Goal: Information Seeking & Learning: Learn about a topic

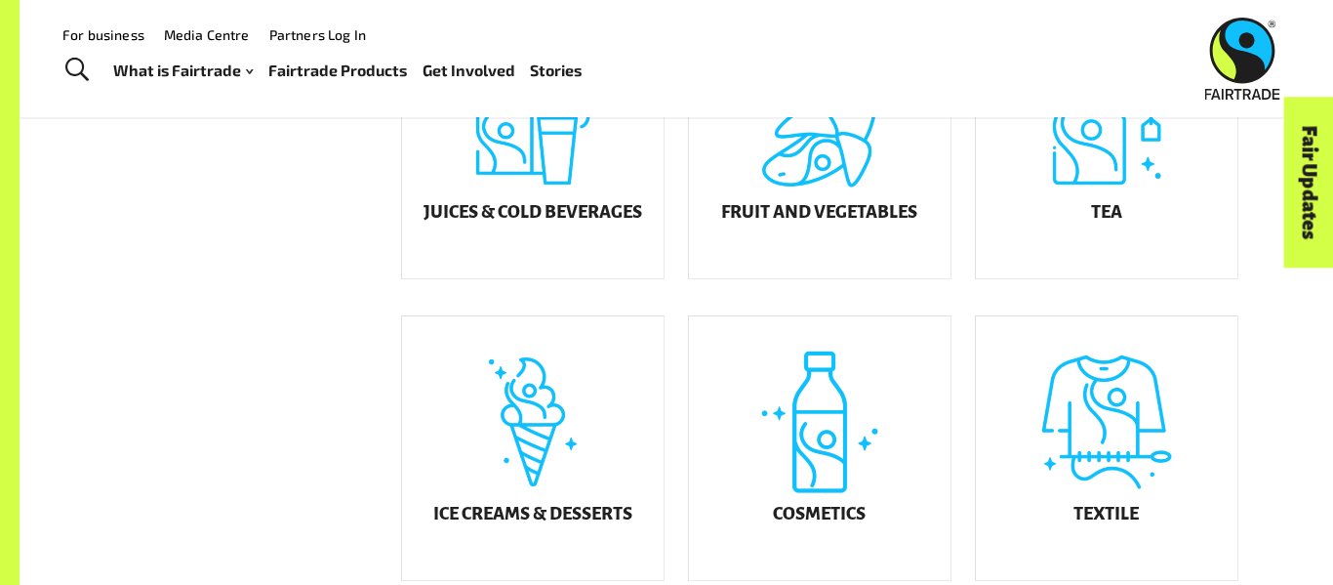
scroll to position [885, 0]
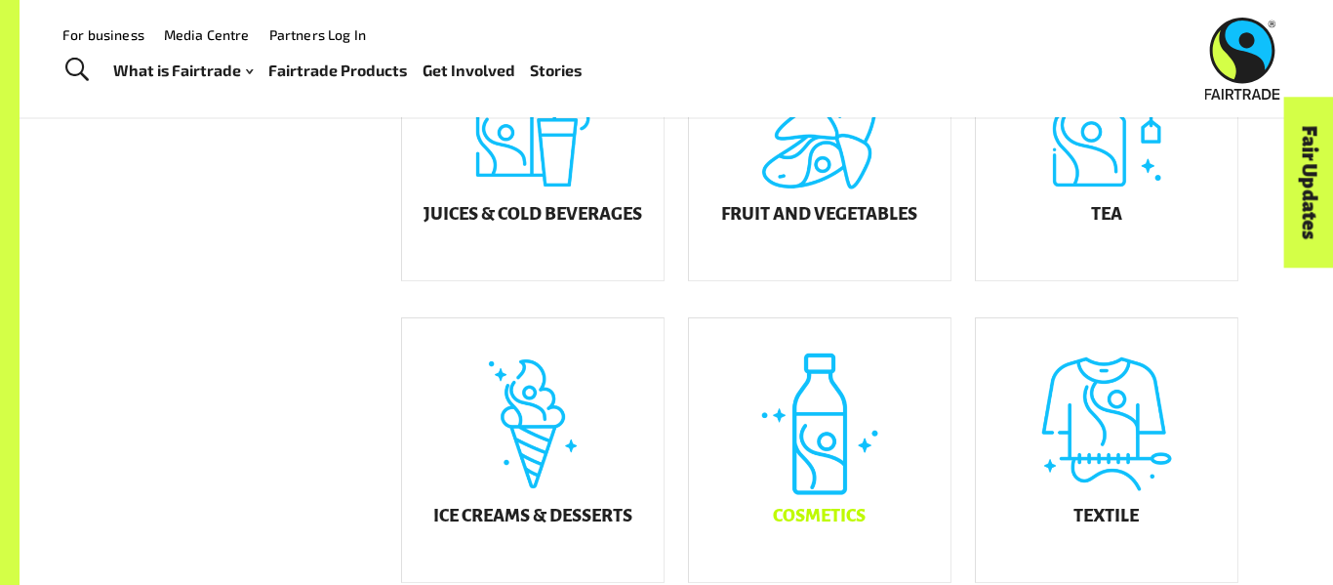
click at [744, 374] on div "Cosmetics" at bounding box center [820, 449] width 262 height 263
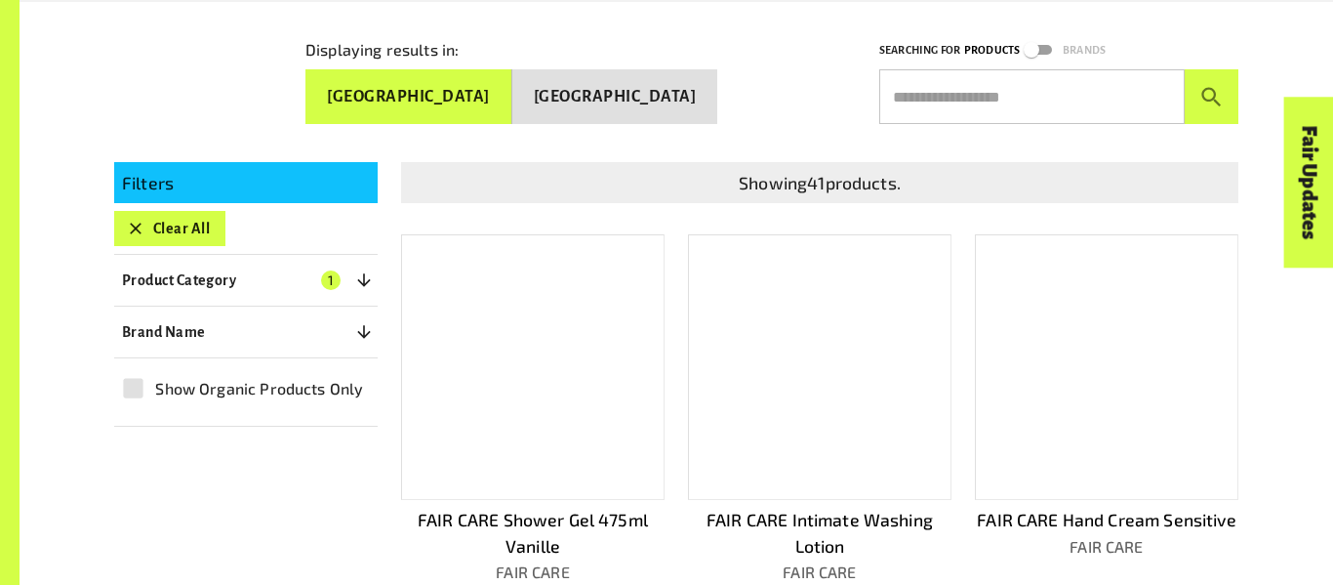
scroll to position [345, 0]
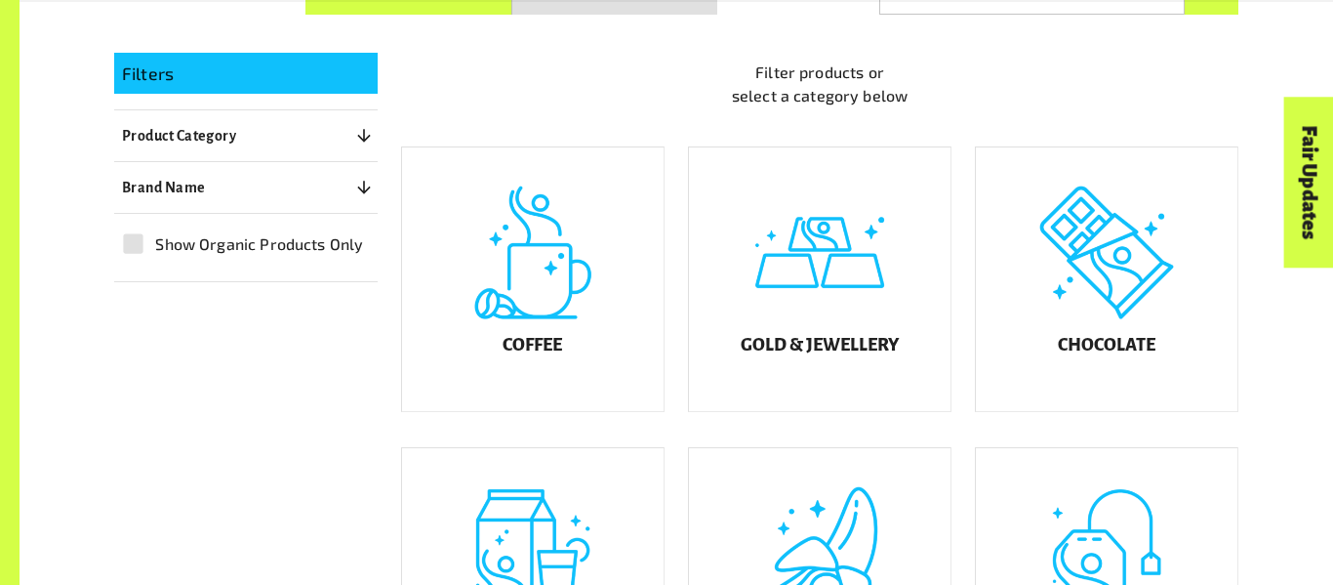
scroll to position [453, 0]
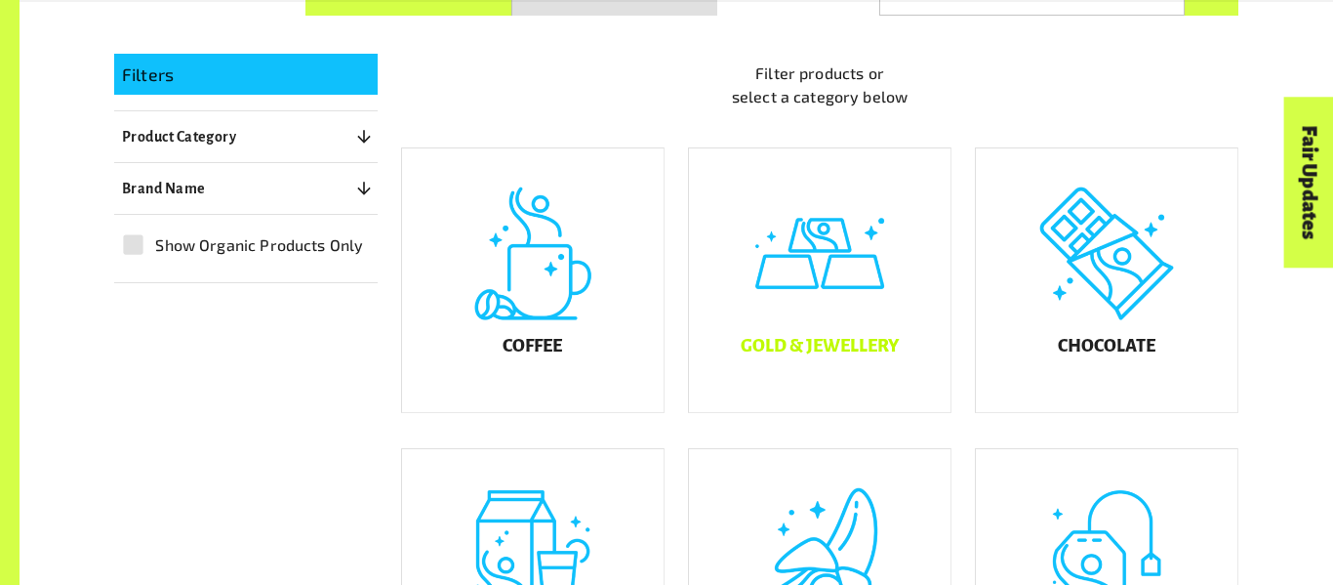
click at [790, 247] on div "Gold & Jewellery" at bounding box center [820, 279] width 262 height 263
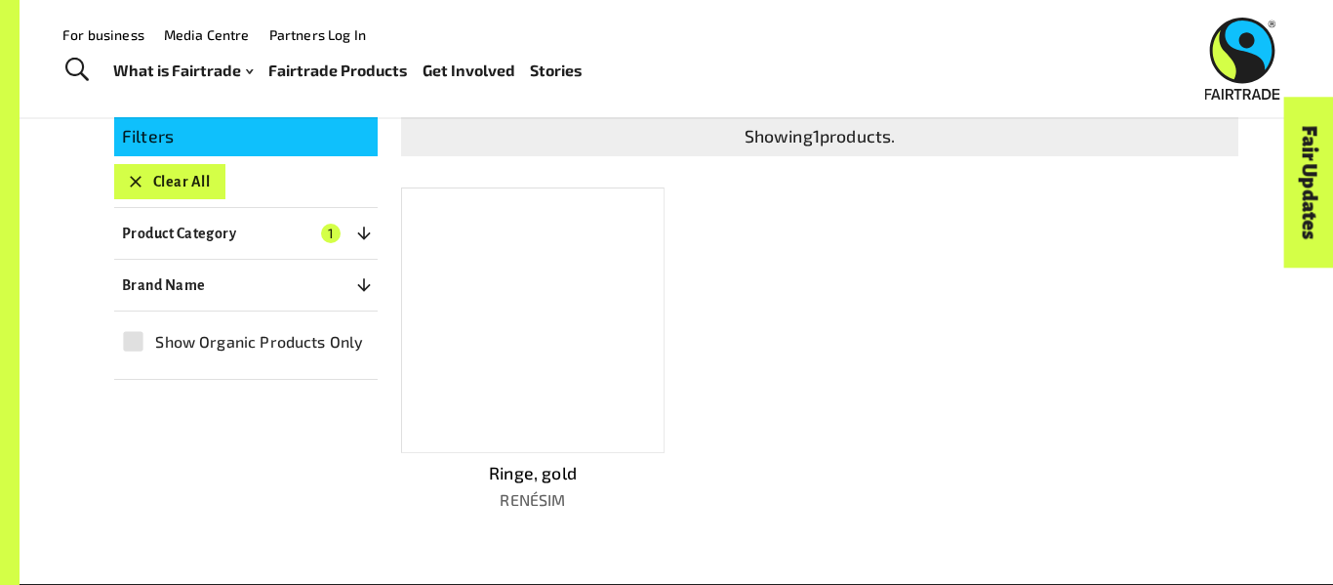
scroll to position [384, 0]
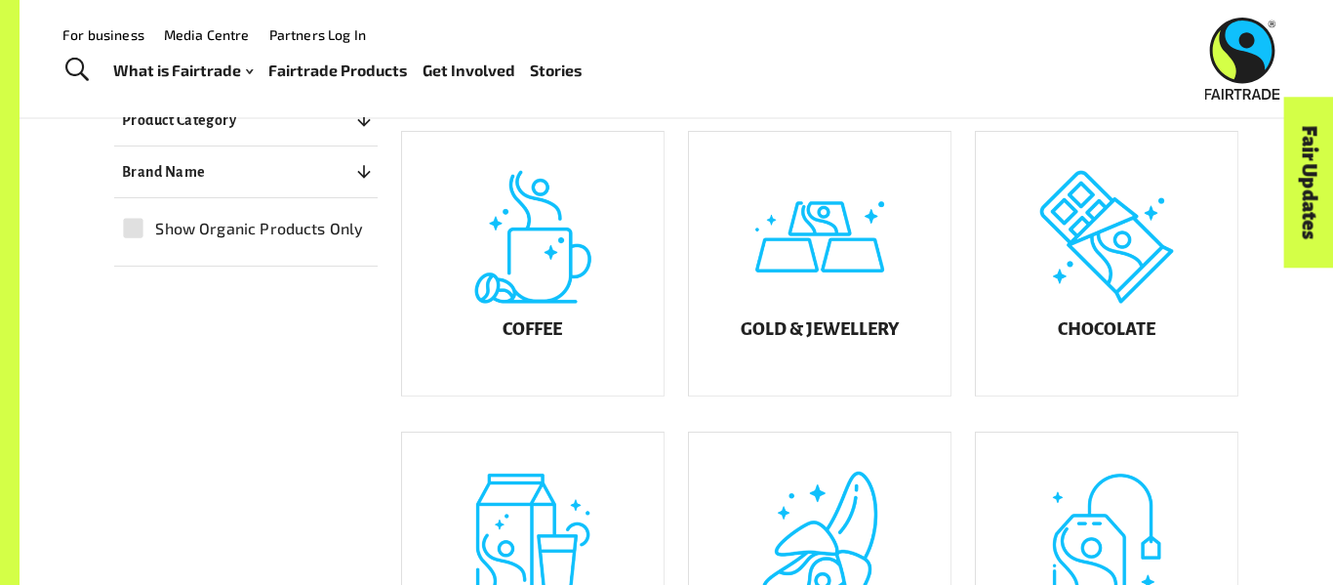
scroll to position [433, 0]
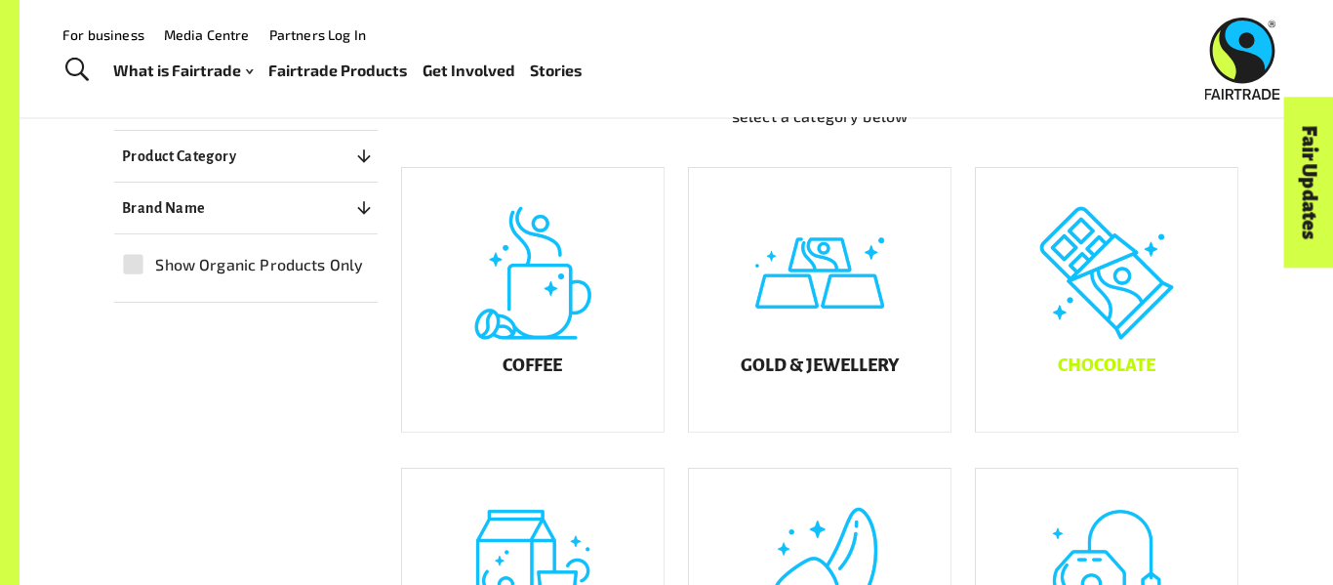
click at [1053, 341] on div "Chocolate" at bounding box center [1107, 299] width 262 height 263
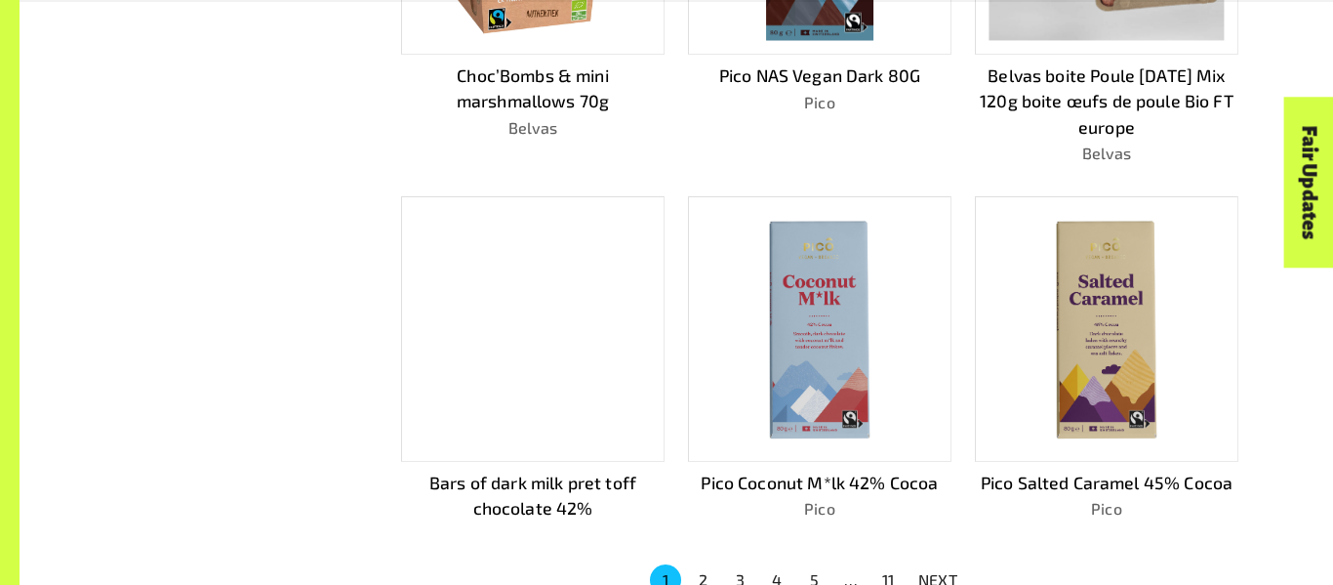
scroll to position [1188, 0]
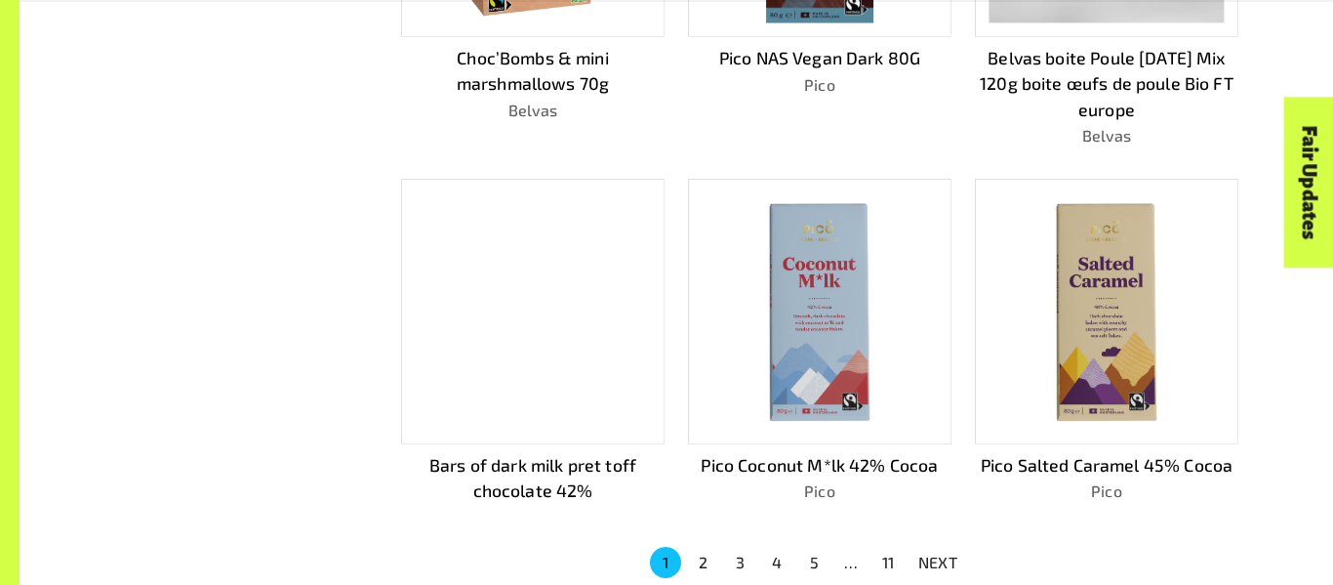
click at [625, 179] on div at bounding box center [532, 311] width 263 height 265
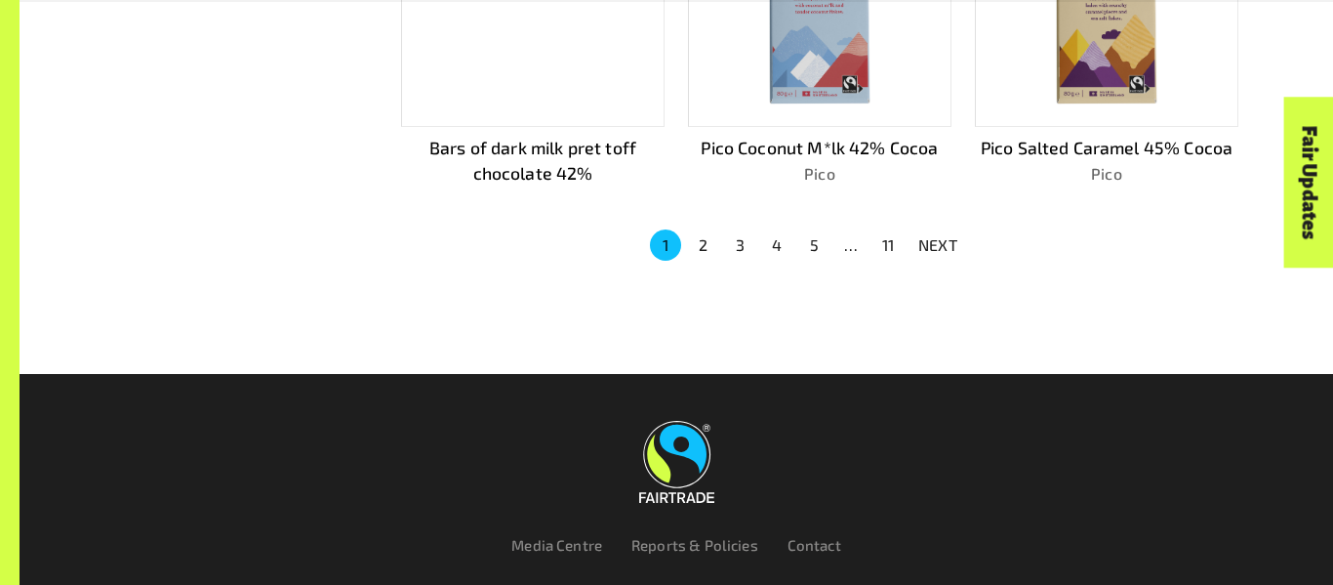
scroll to position [1512, 0]
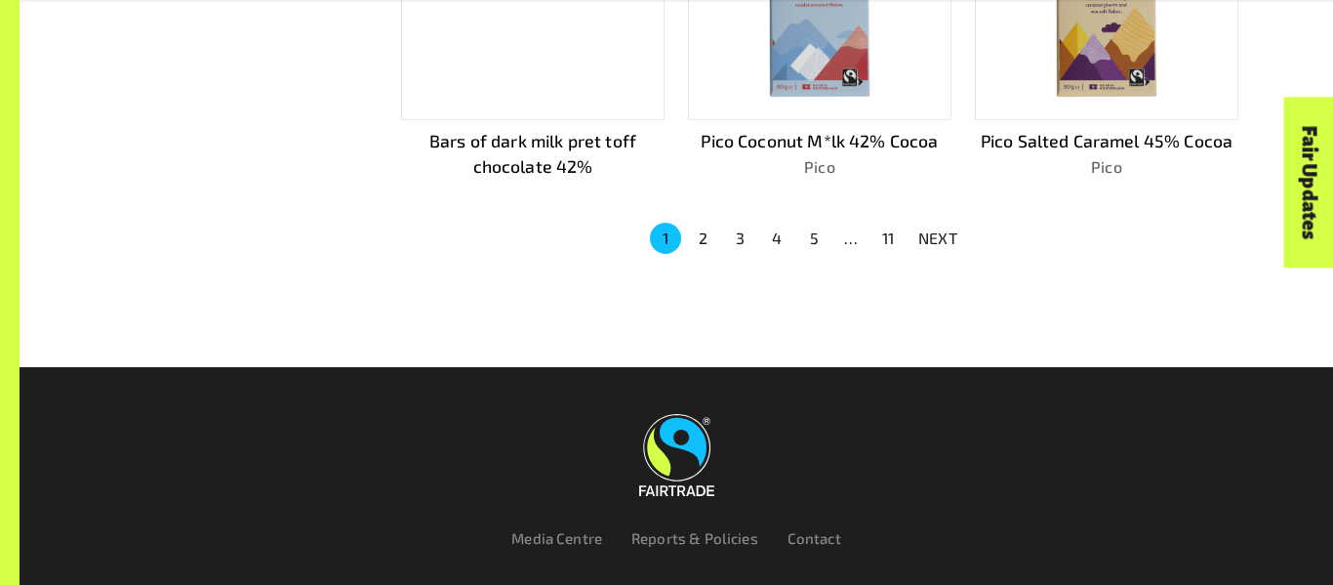
click at [697, 222] on button "2" at bounding box center [702, 237] width 31 height 31
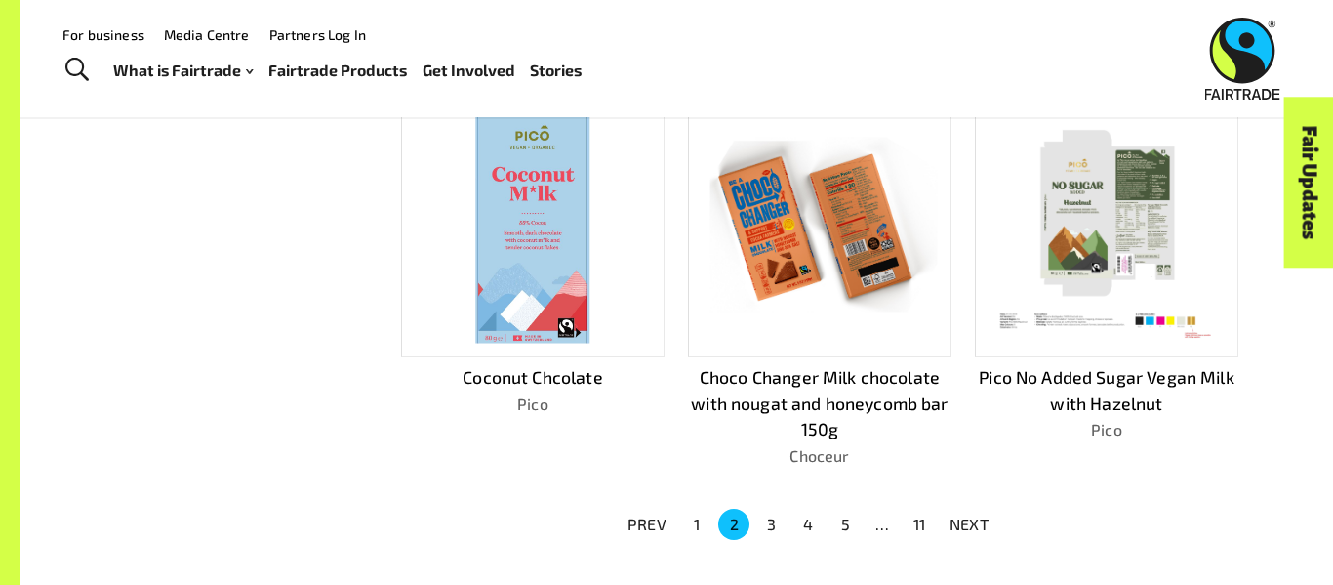
scroll to position [1252, 0]
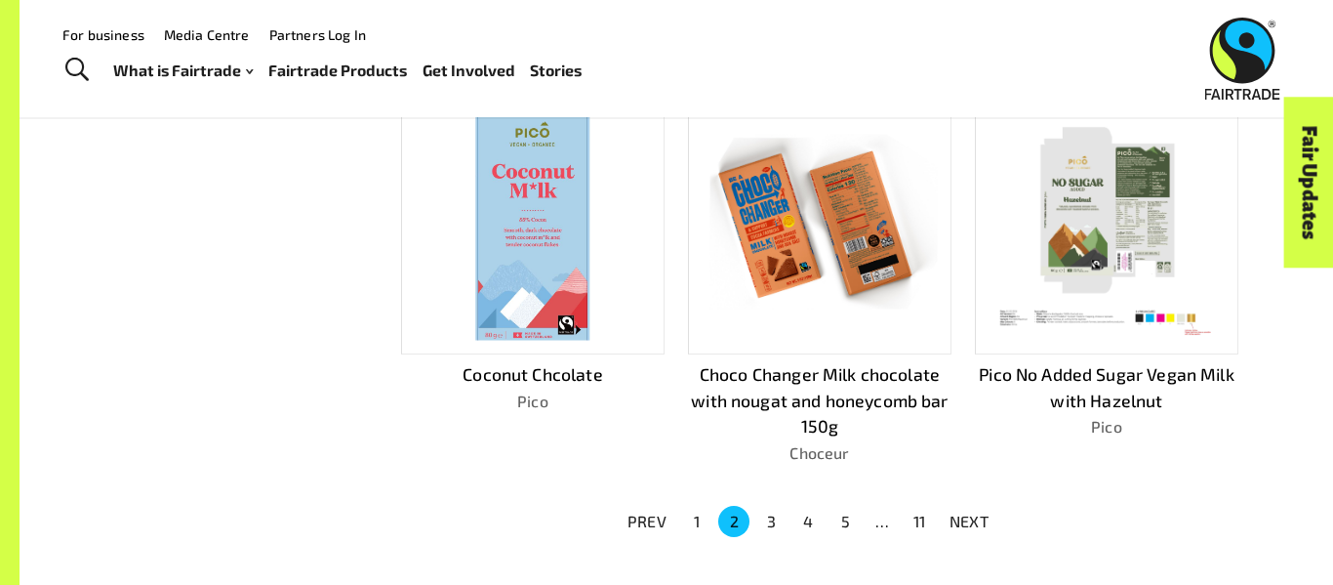
click at [782, 512] on button "3" at bounding box center [770, 520] width 31 height 31
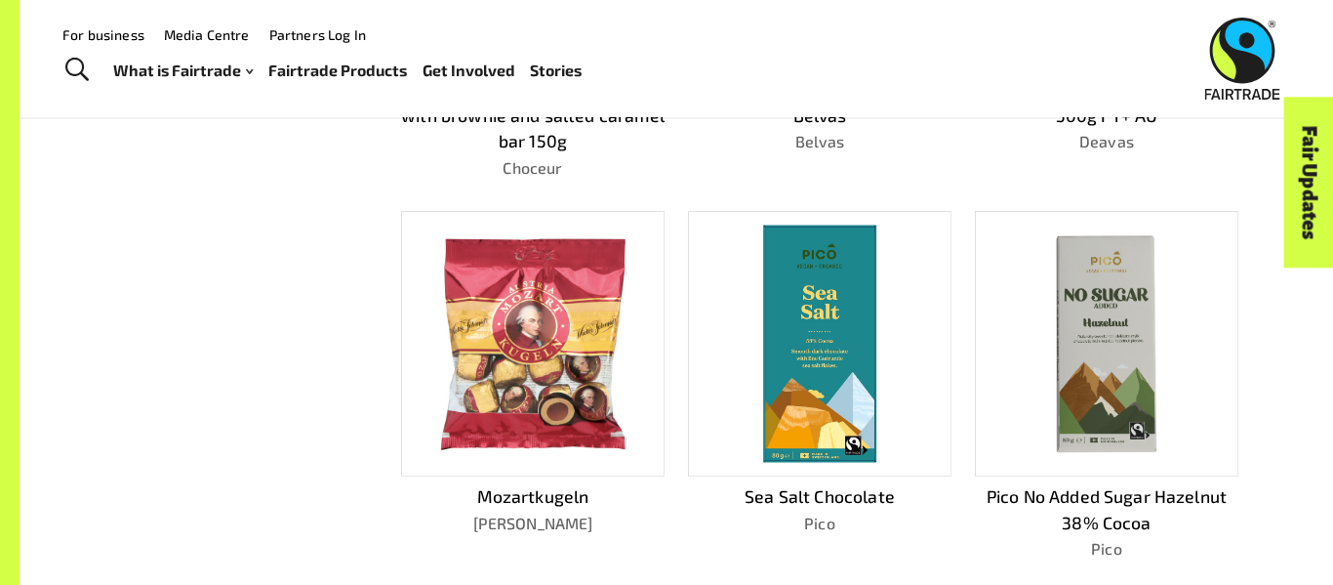
scroll to position [779, 0]
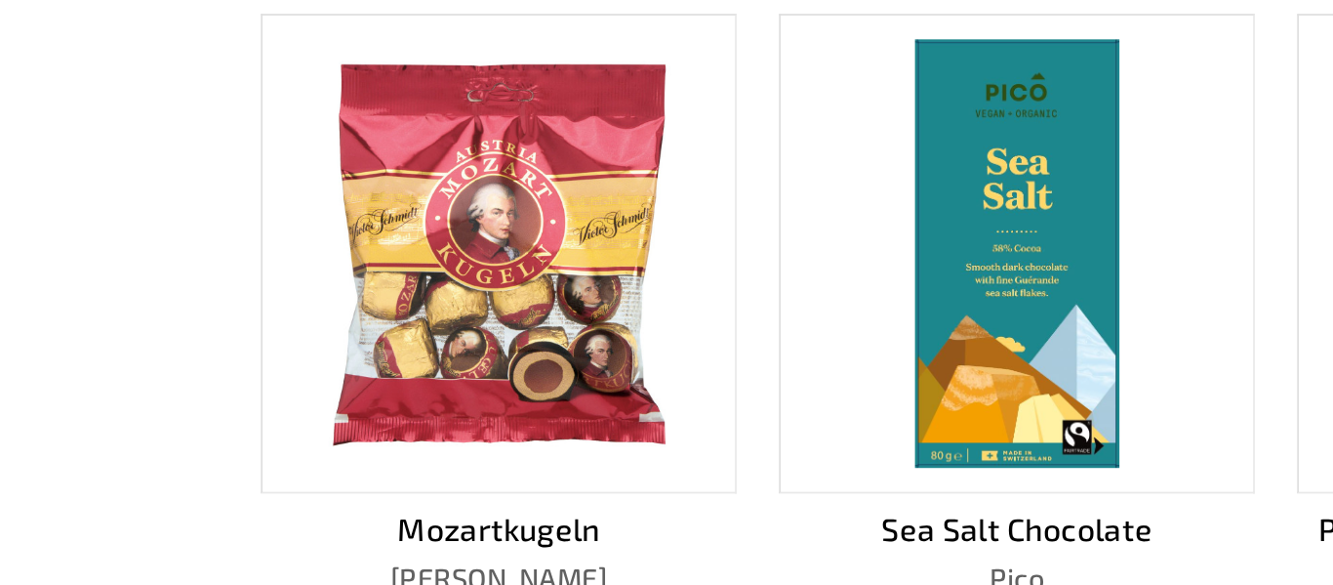
click at [527, 359] on img at bounding box center [532, 339] width 207 height 237
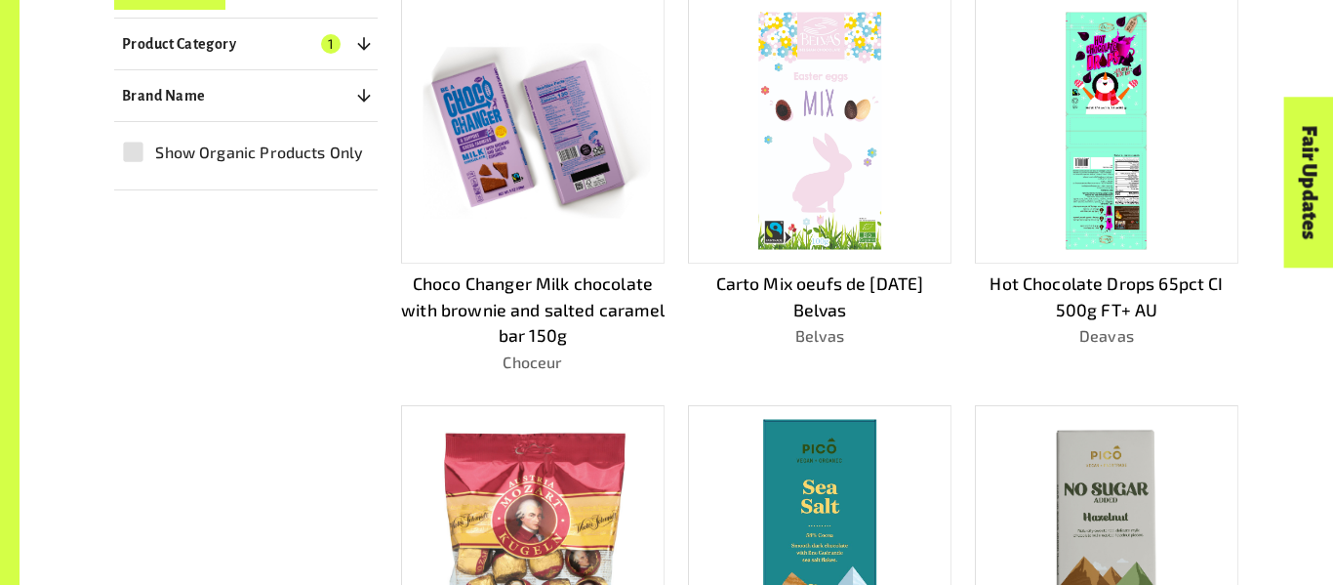
scroll to position [1639, 0]
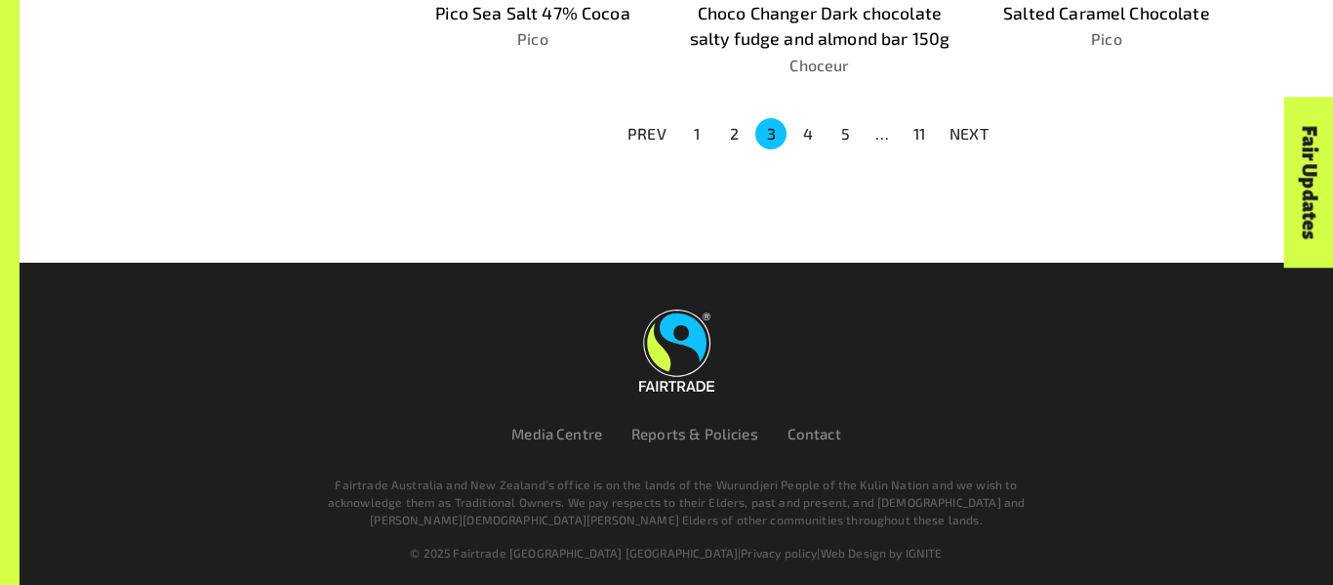
click at [929, 128] on button "11" at bounding box center [919, 133] width 31 height 31
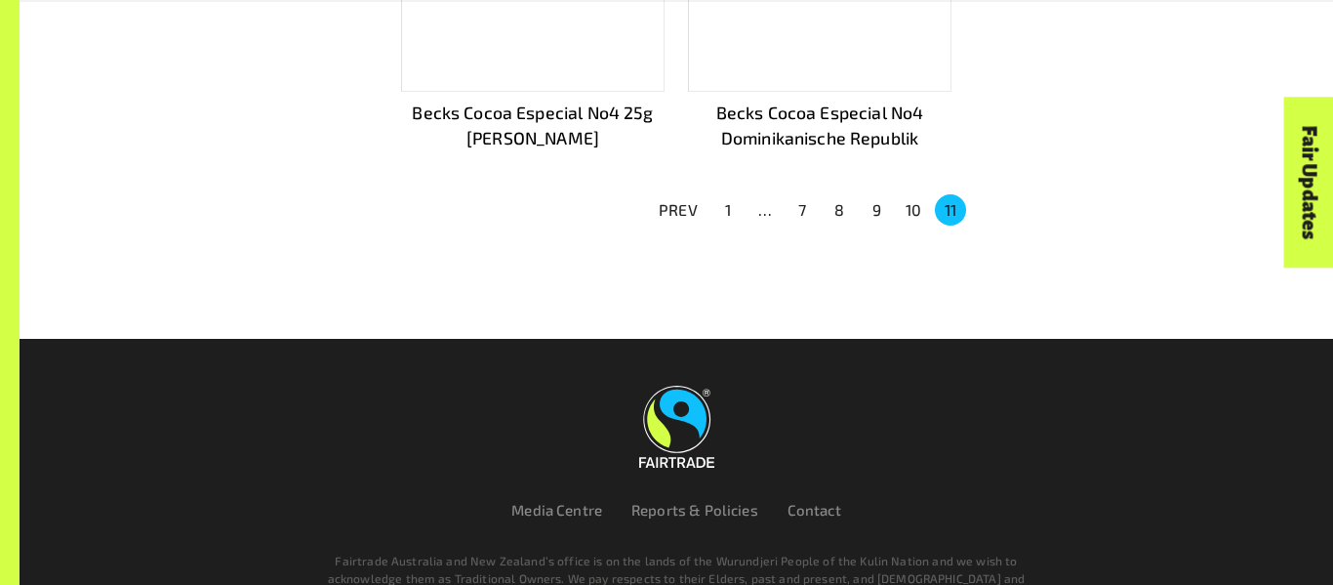
scroll to position [1449, 0]
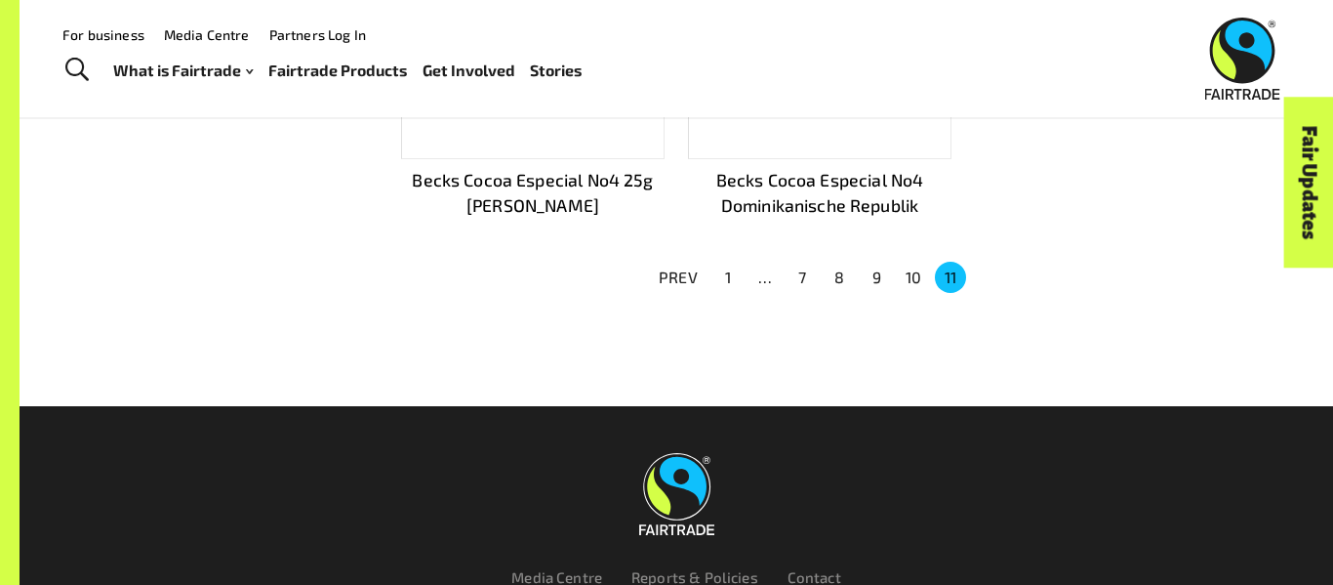
click at [841, 272] on button "8" at bounding box center [839, 277] width 31 height 31
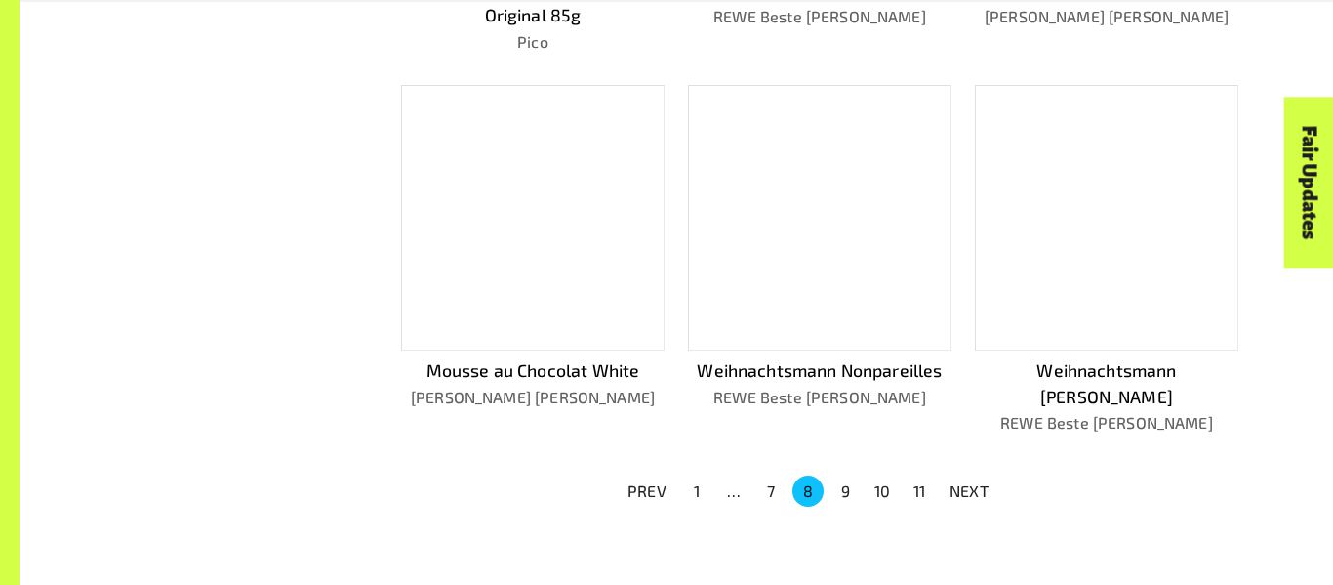
scroll to position [1268, 0]
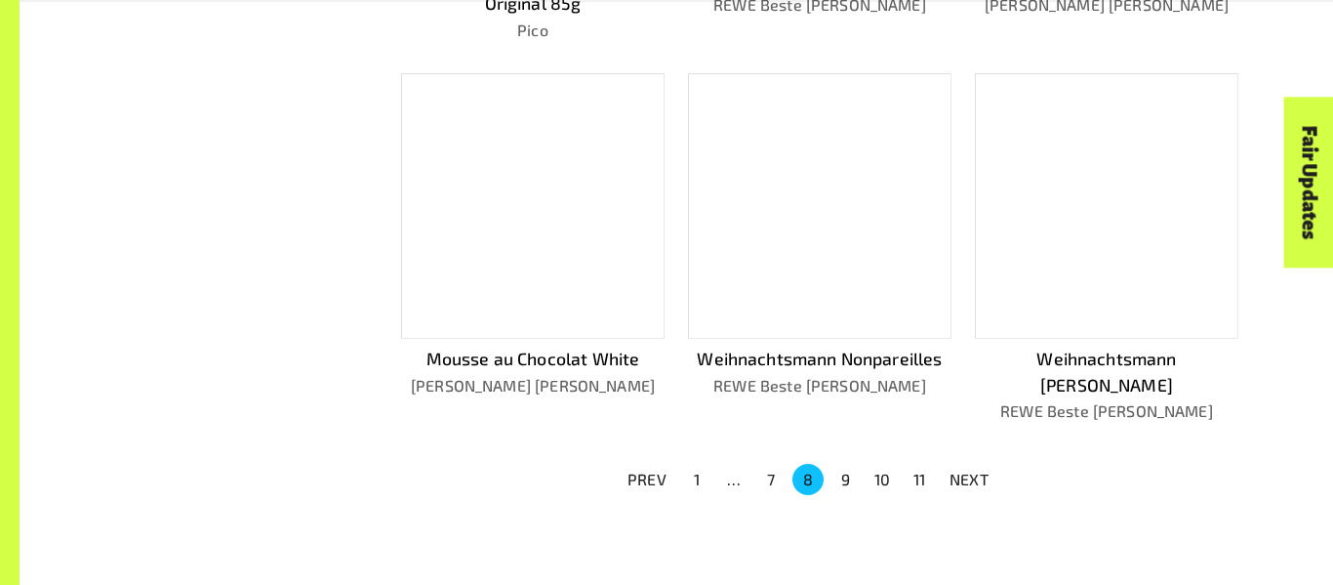
click at [780, 464] on button "7" at bounding box center [770, 479] width 31 height 31
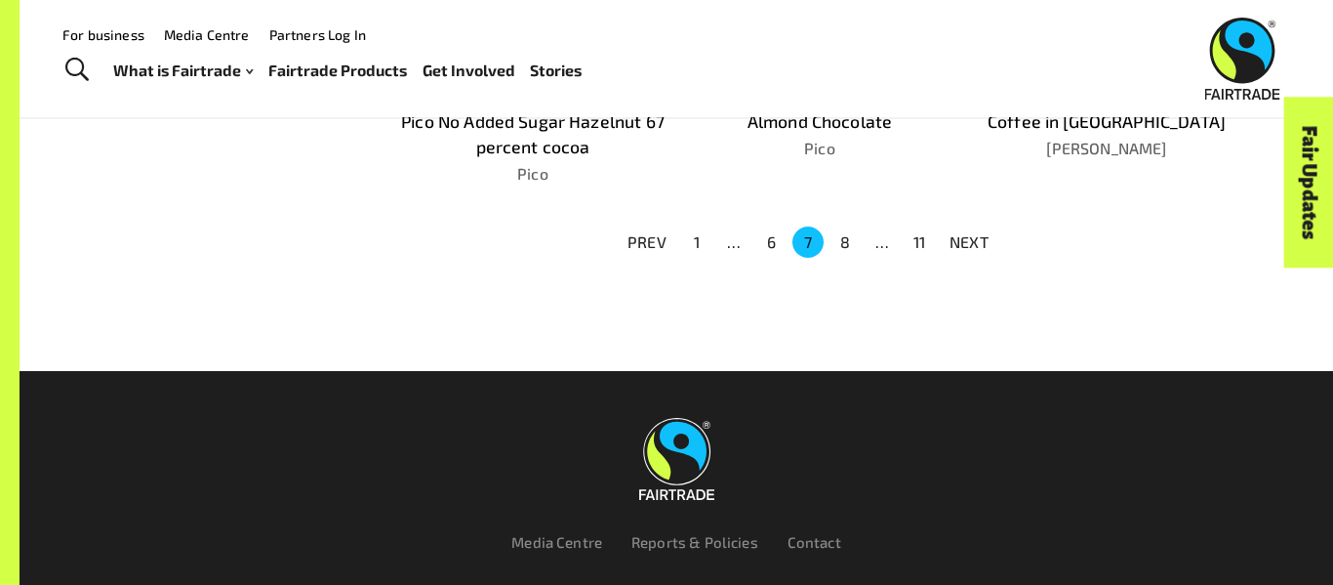
scroll to position [1458, 0]
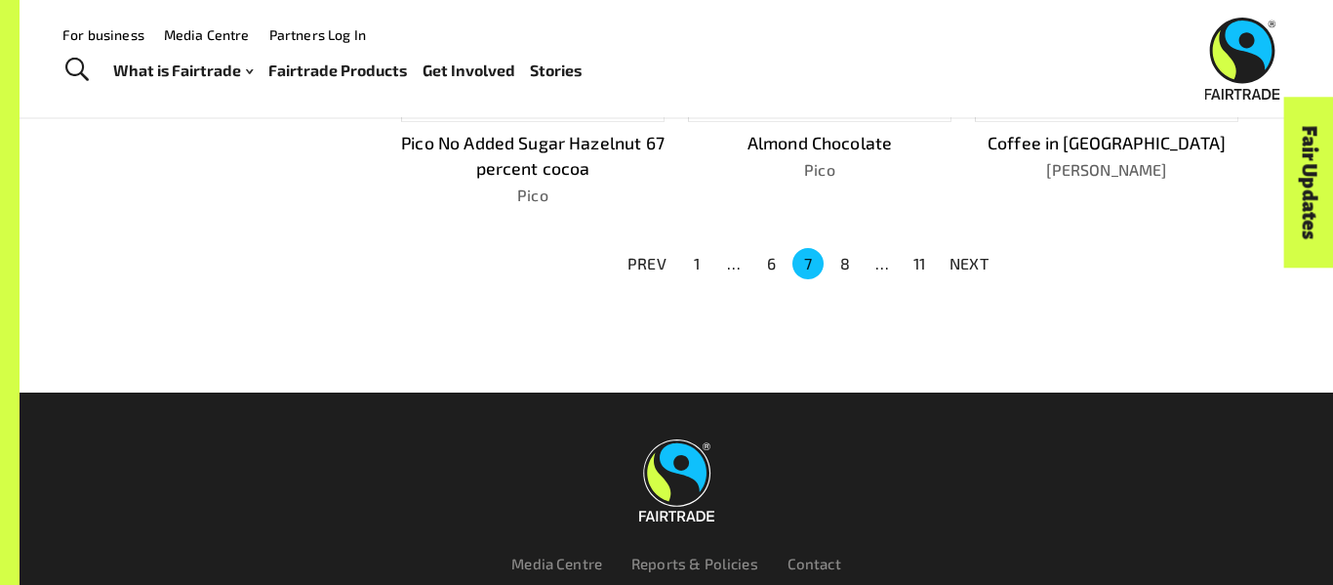
click at [754, 248] on li "6" at bounding box center [770, 263] width 37 height 31
click at [766, 252] on button "6" at bounding box center [770, 263] width 31 height 31
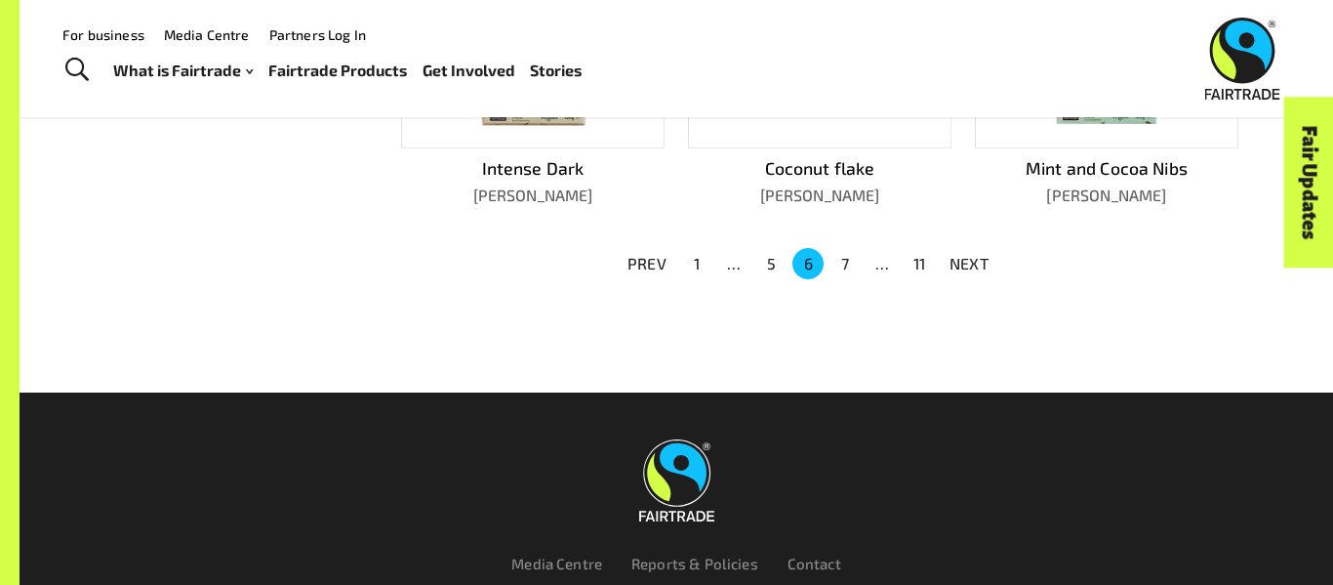
click at [766, 252] on button "5" at bounding box center [770, 263] width 31 height 31
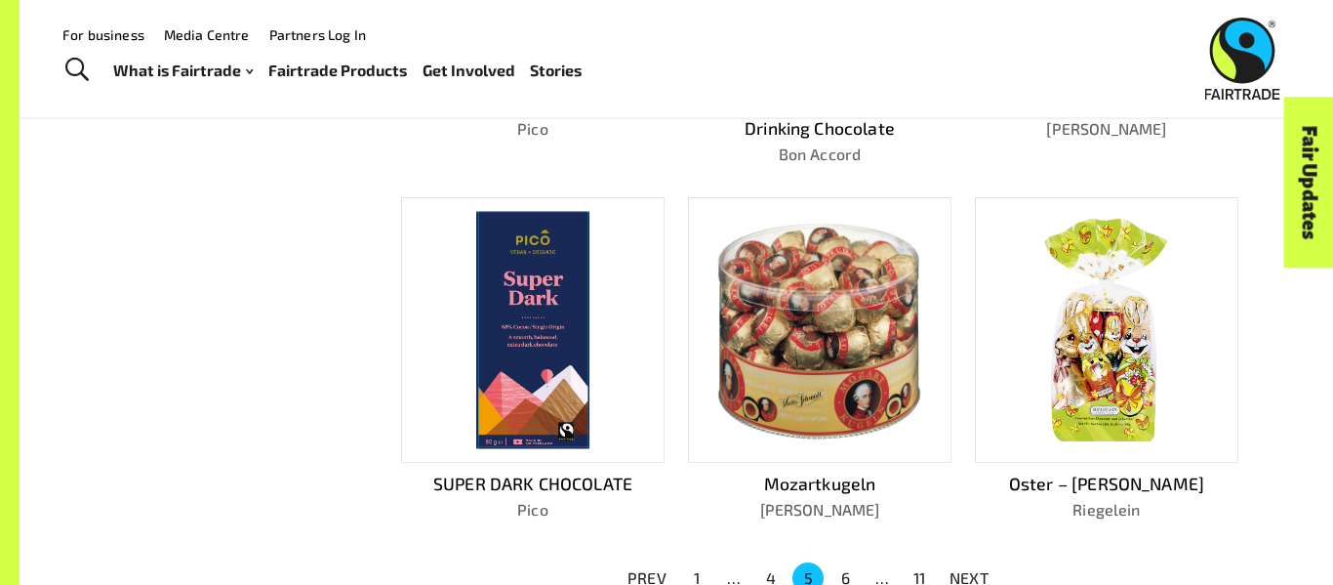
scroll to position [1168, 0]
click at [836, 563] on button "6" at bounding box center [844, 578] width 31 height 31
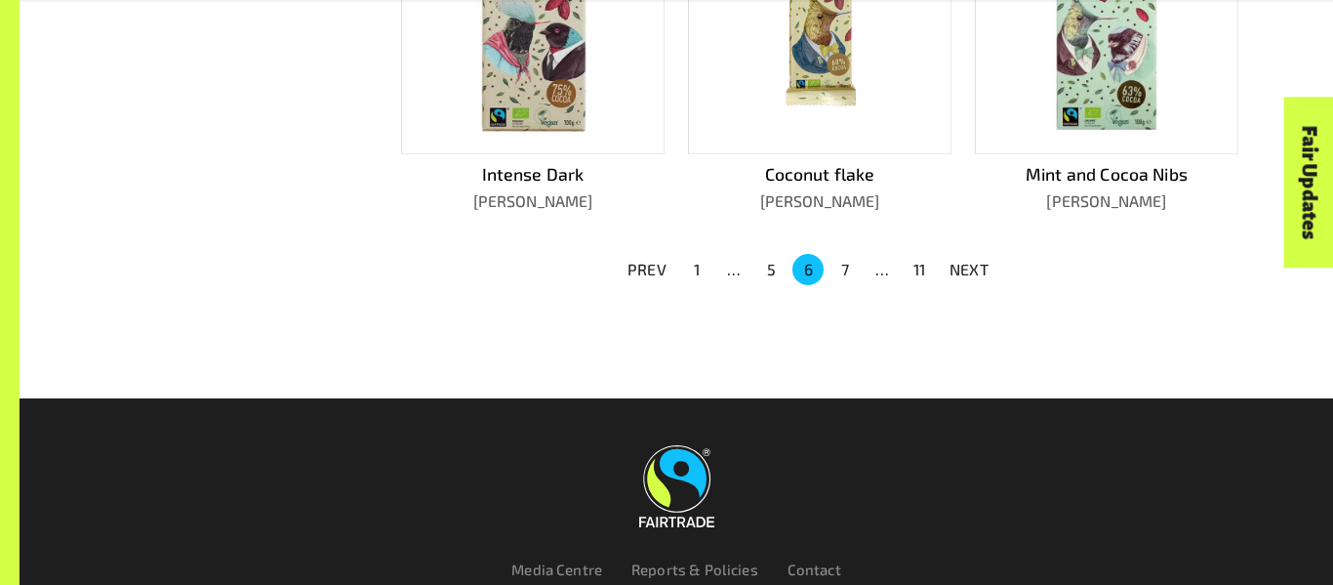
scroll to position [1453, 0]
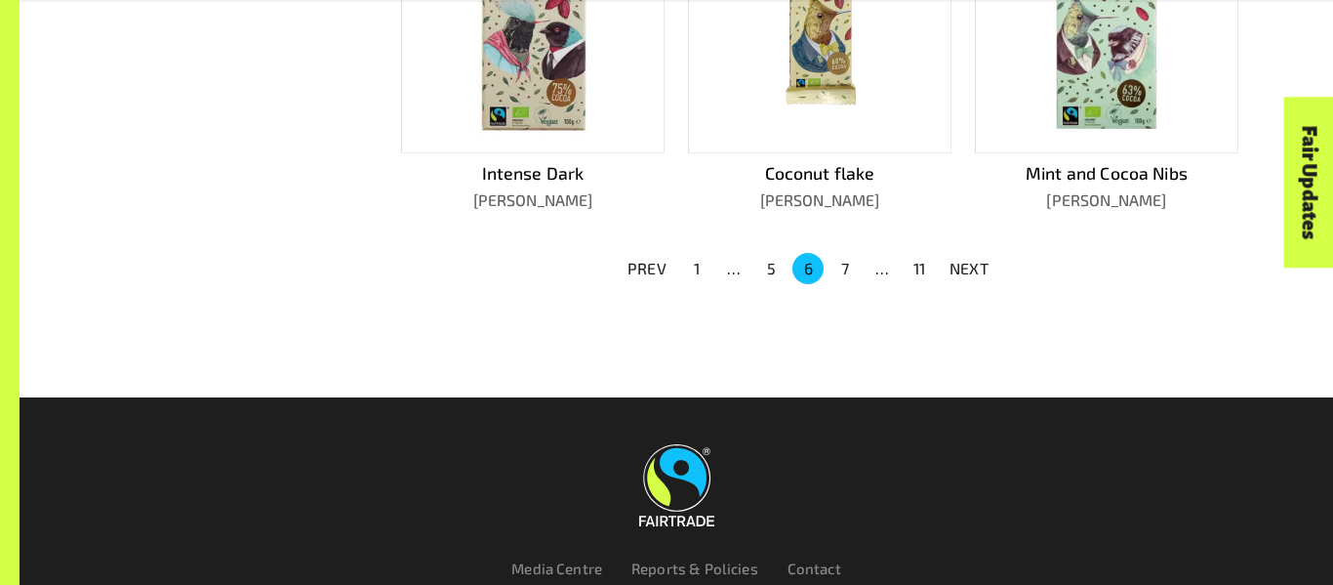
click at [840, 263] on button "7" at bounding box center [844, 268] width 31 height 31
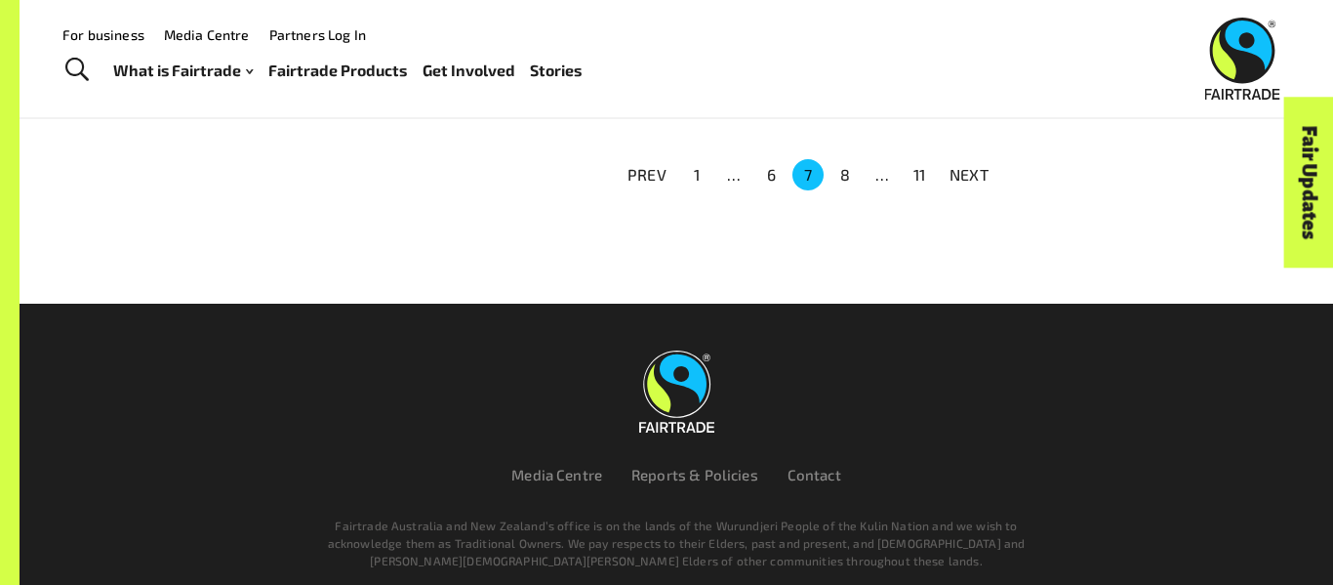
scroll to position [1534, 0]
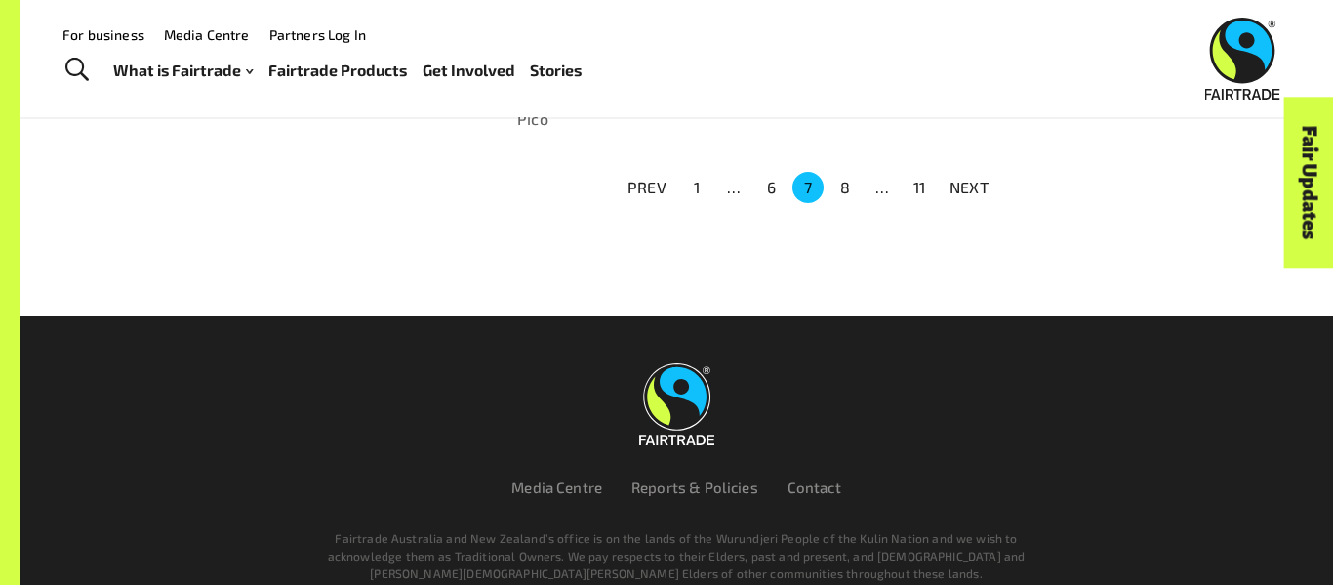
click at [837, 172] on button "8" at bounding box center [844, 187] width 31 height 31
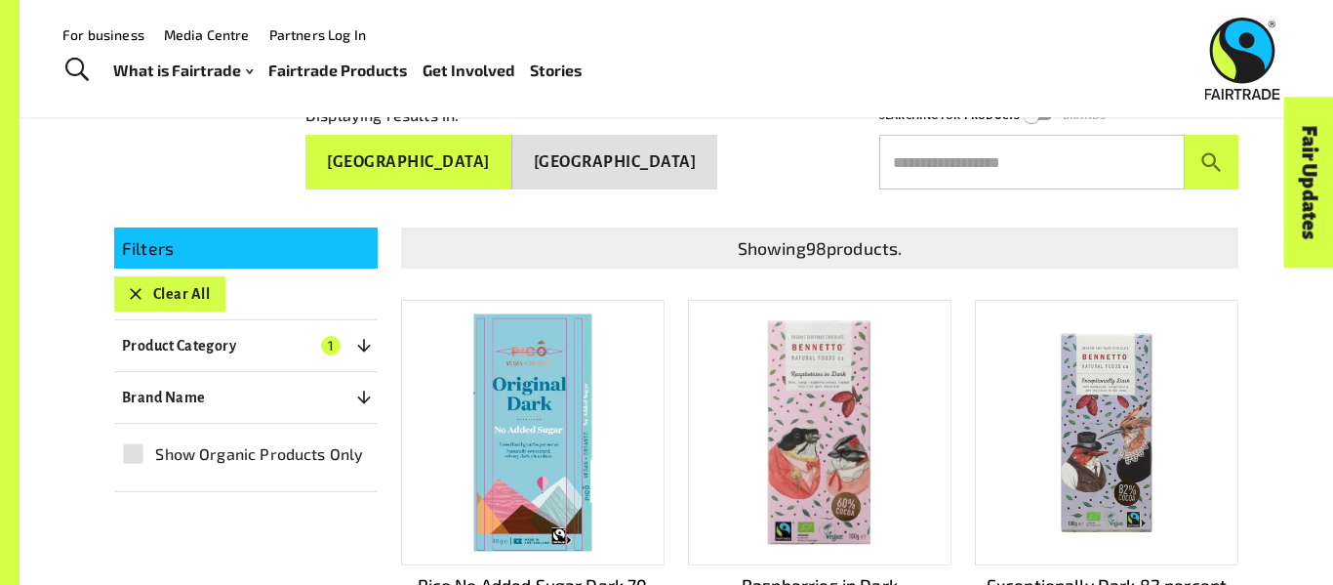
scroll to position [0, 0]
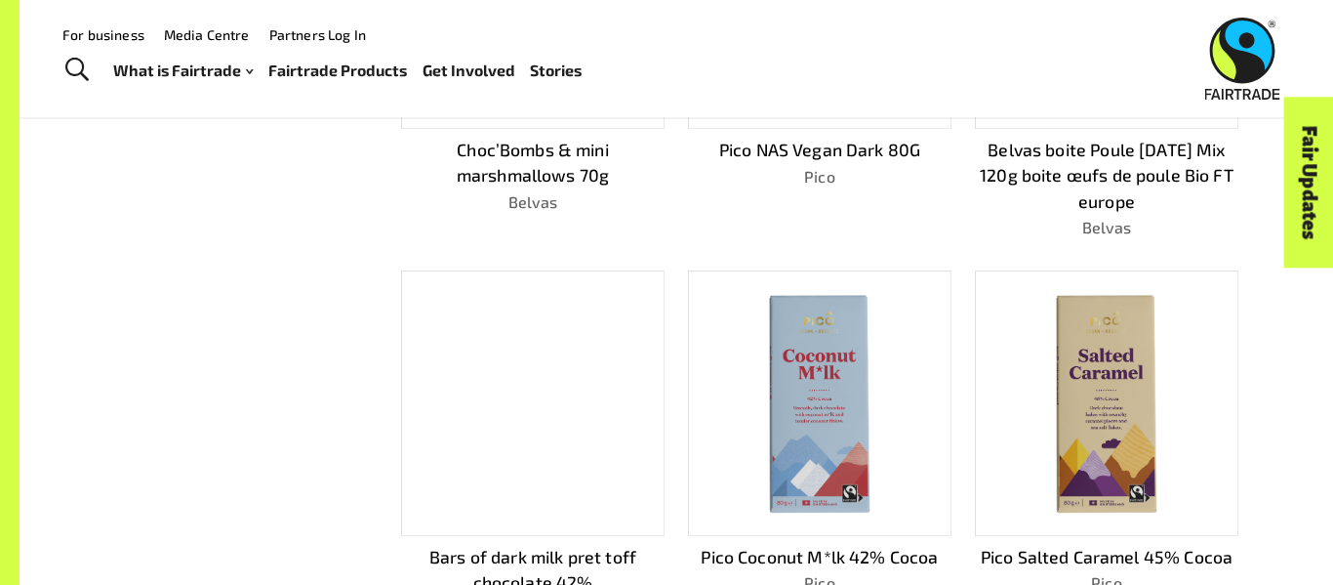
scroll to position [1261, 0]
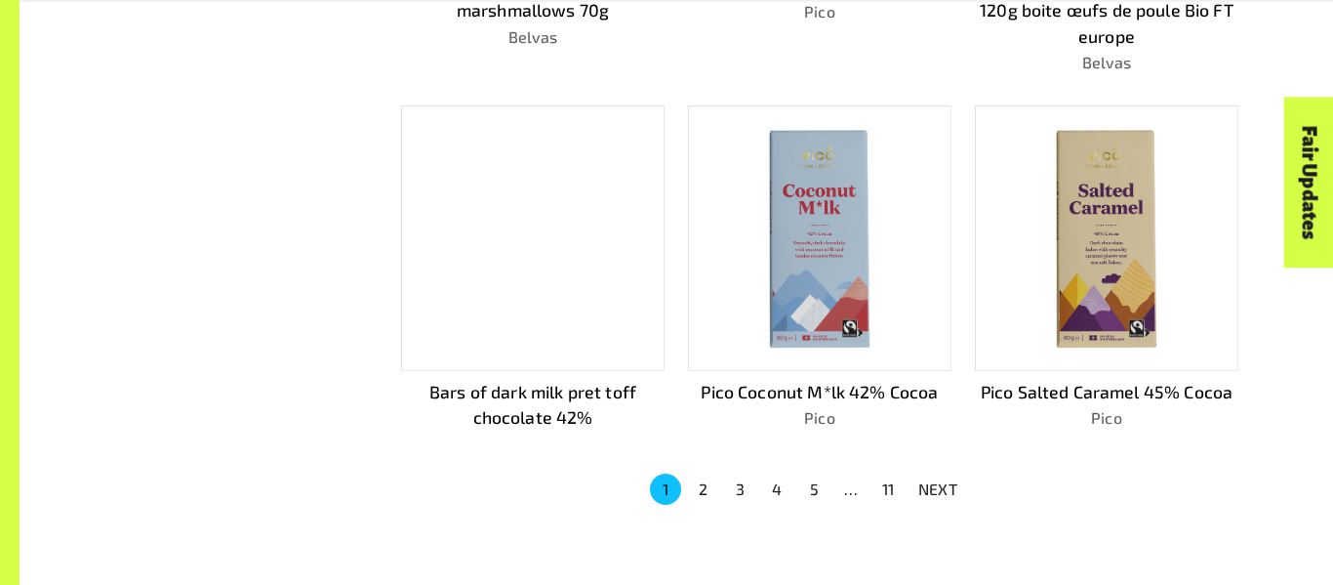
click at [769, 490] on button "4" at bounding box center [776, 488] width 31 height 31
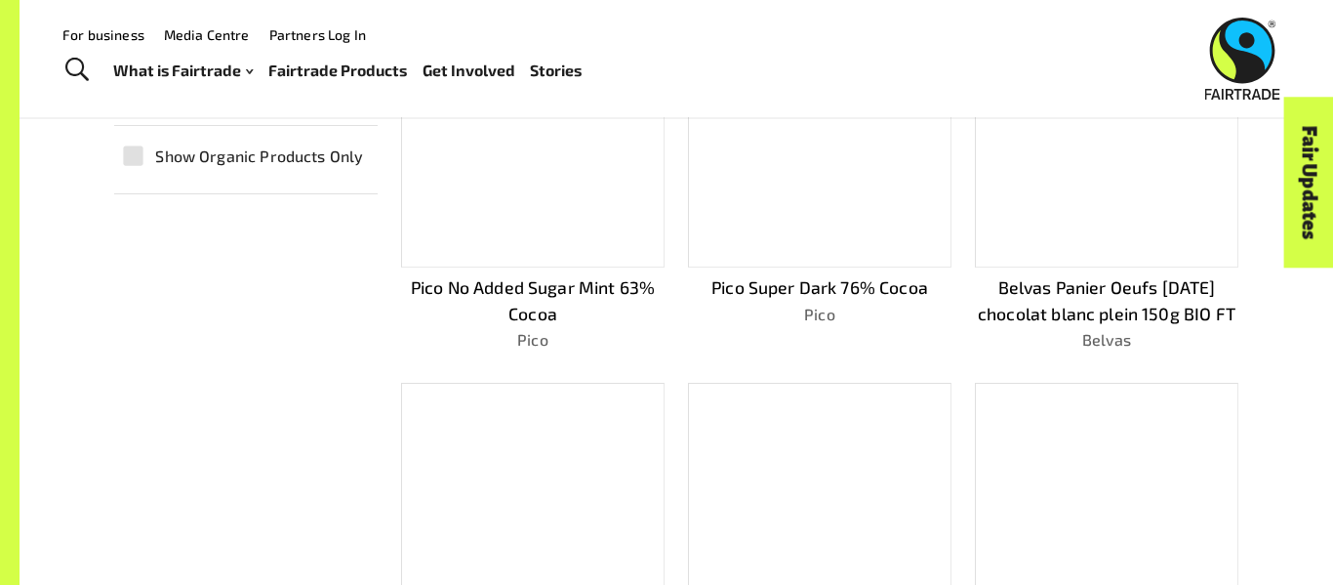
scroll to position [0, 0]
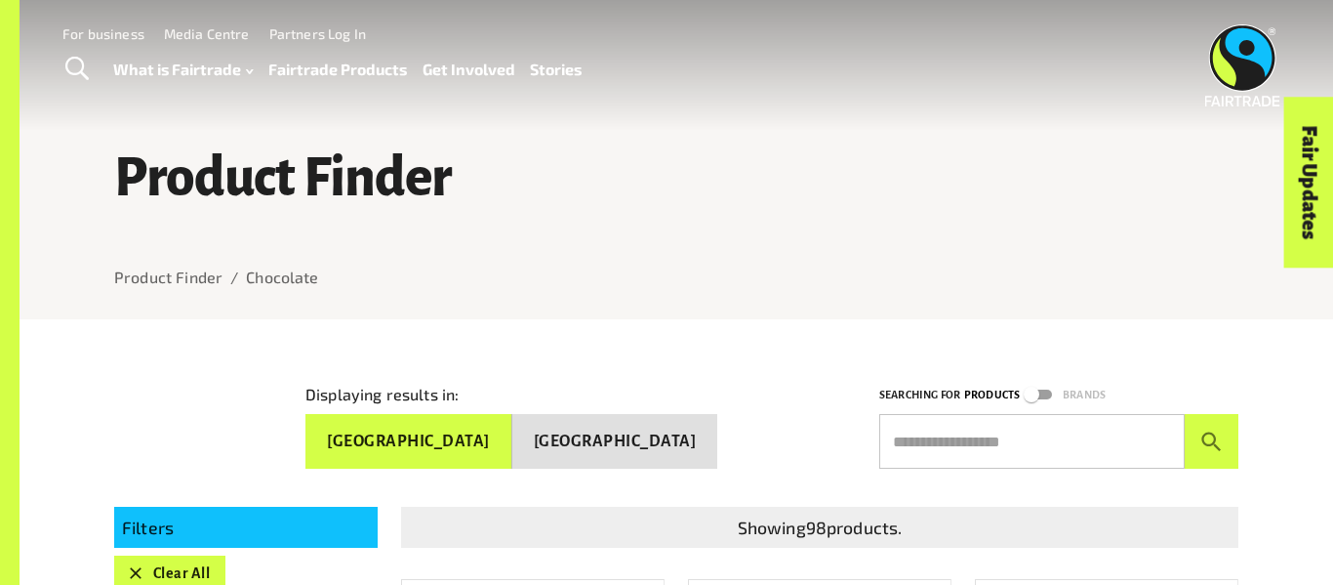
click at [287, 183] on h1 "Product Finder" at bounding box center [676, 178] width 1124 height 59
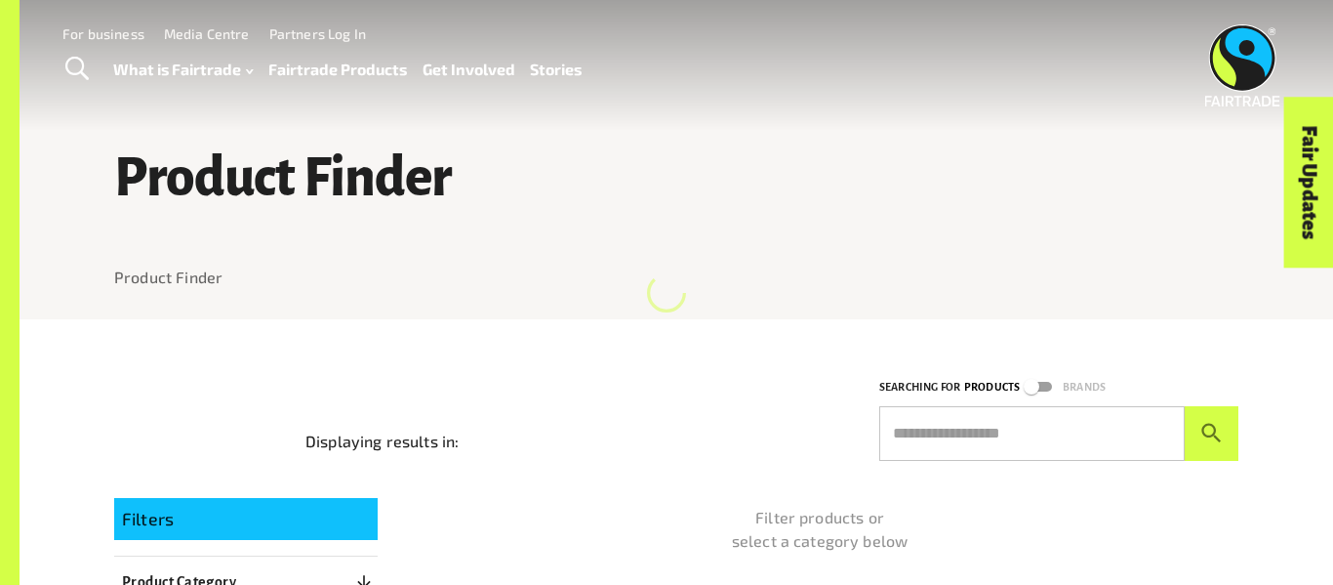
scroll to position [418, 0]
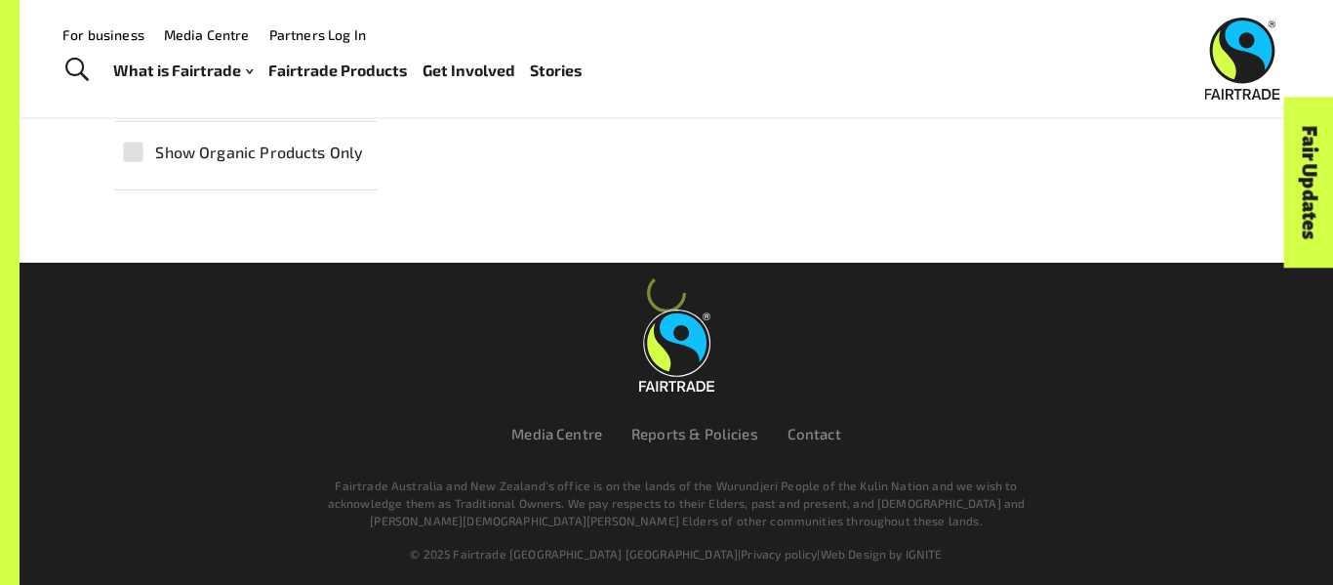
scroll to position [319, 0]
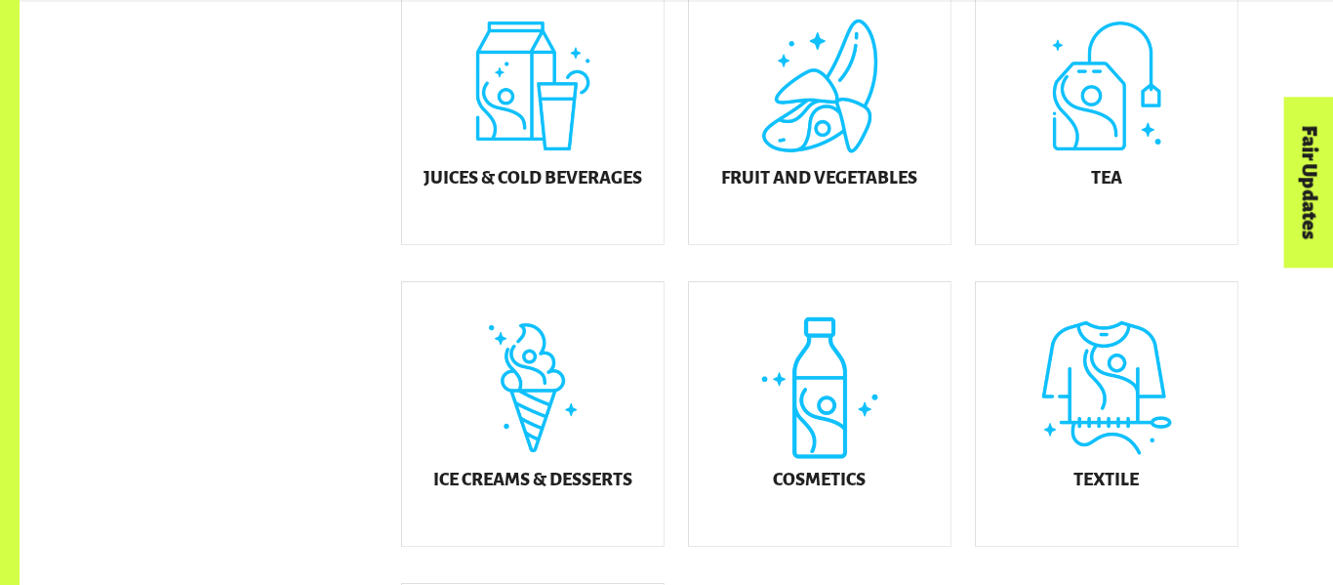
scroll to position [963, 0]
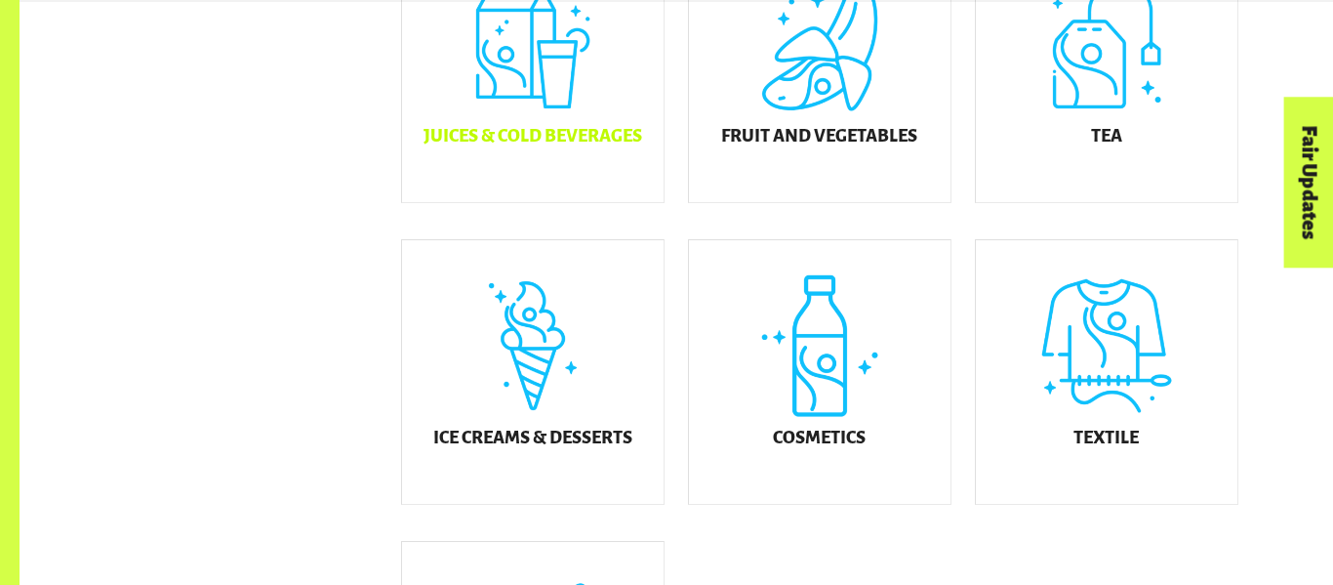
click at [549, 146] on h5 "Juices & Cold Beverages" at bounding box center [532, 137] width 219 height 20
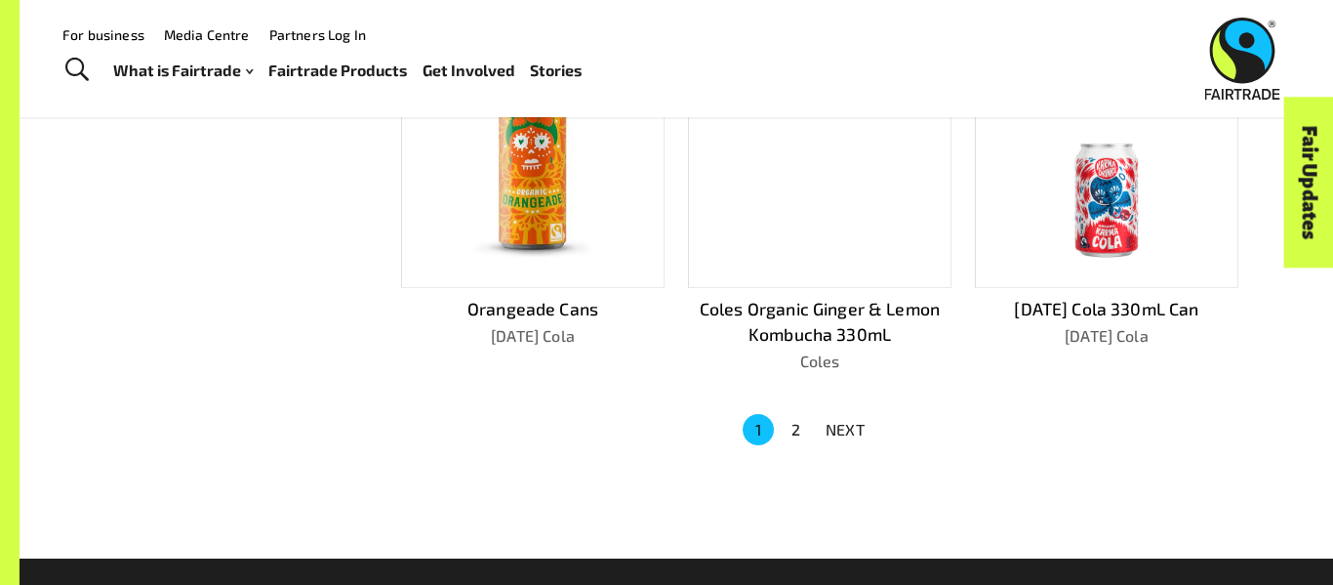
scroll to position [1295, 0]
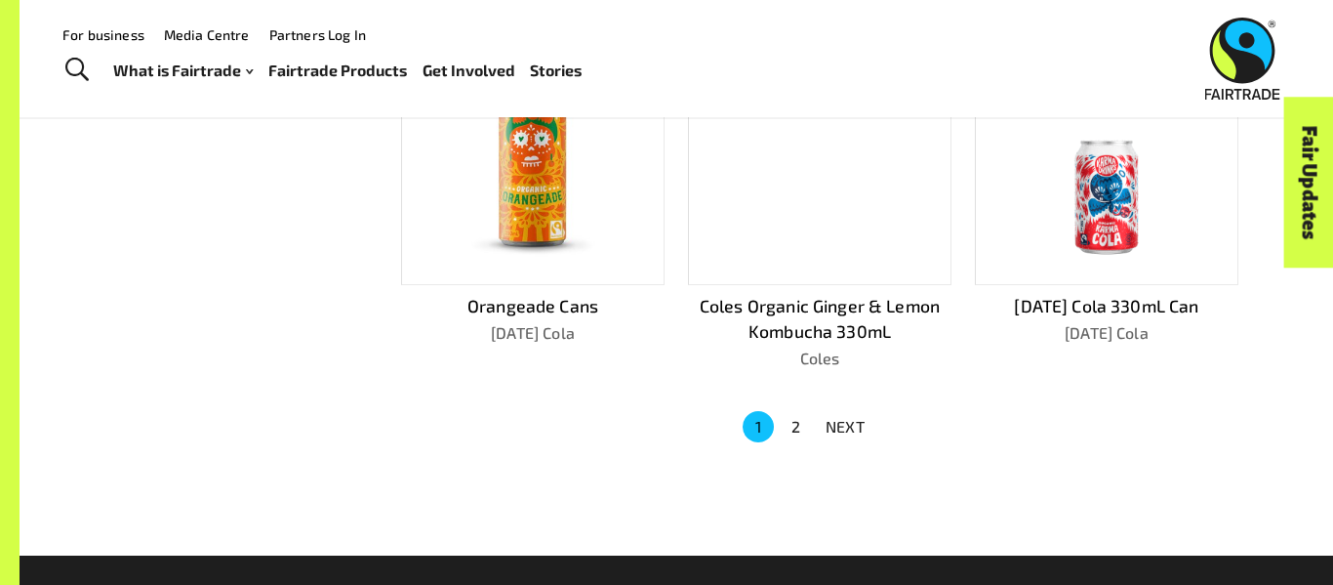
click at [794, 424] on button "2" at bounding box center [795, 426] width 31 height 31
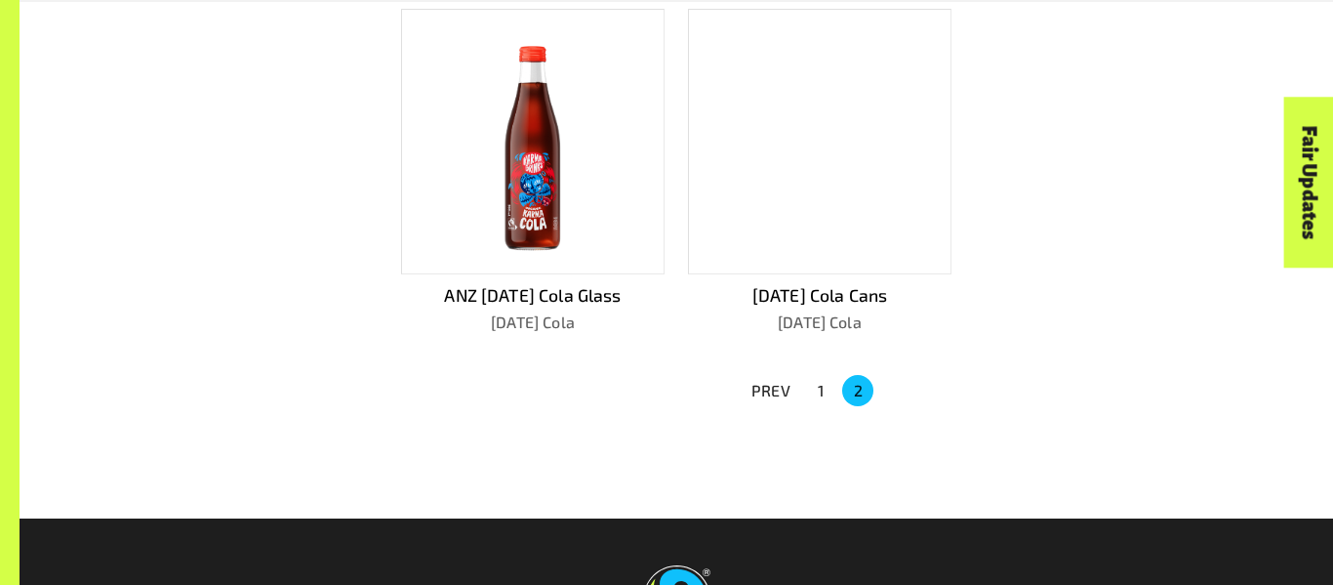
scroll to position [956, 0]
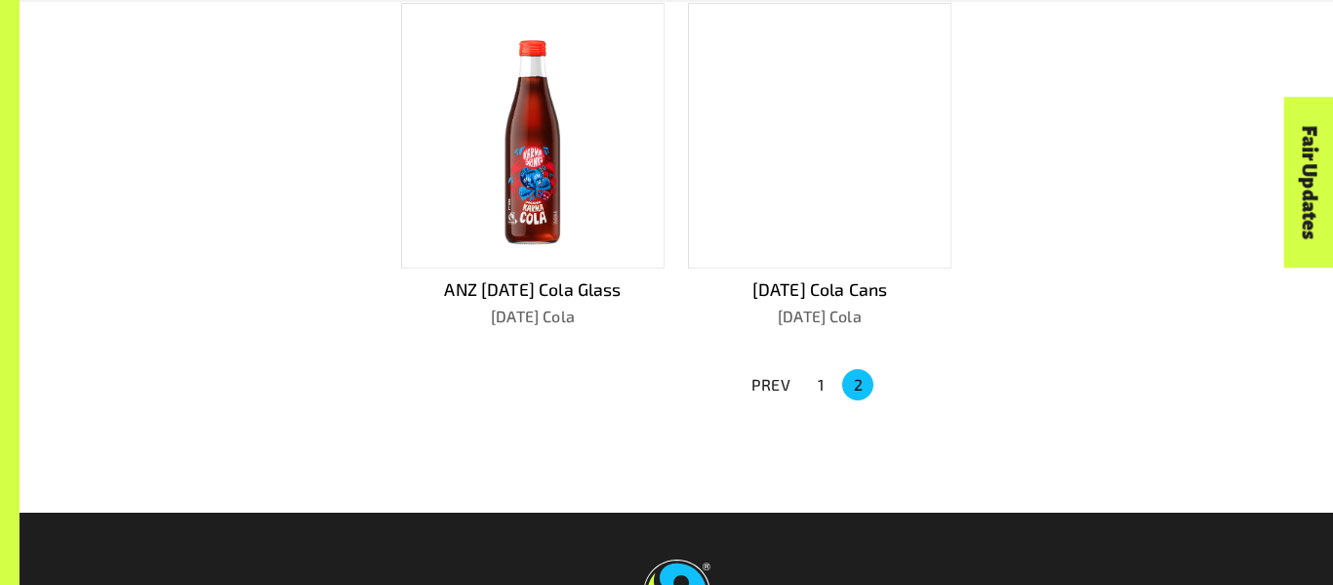
click at [820, 378] on button "1" at bounding box center [820, 384] width 31 height 31
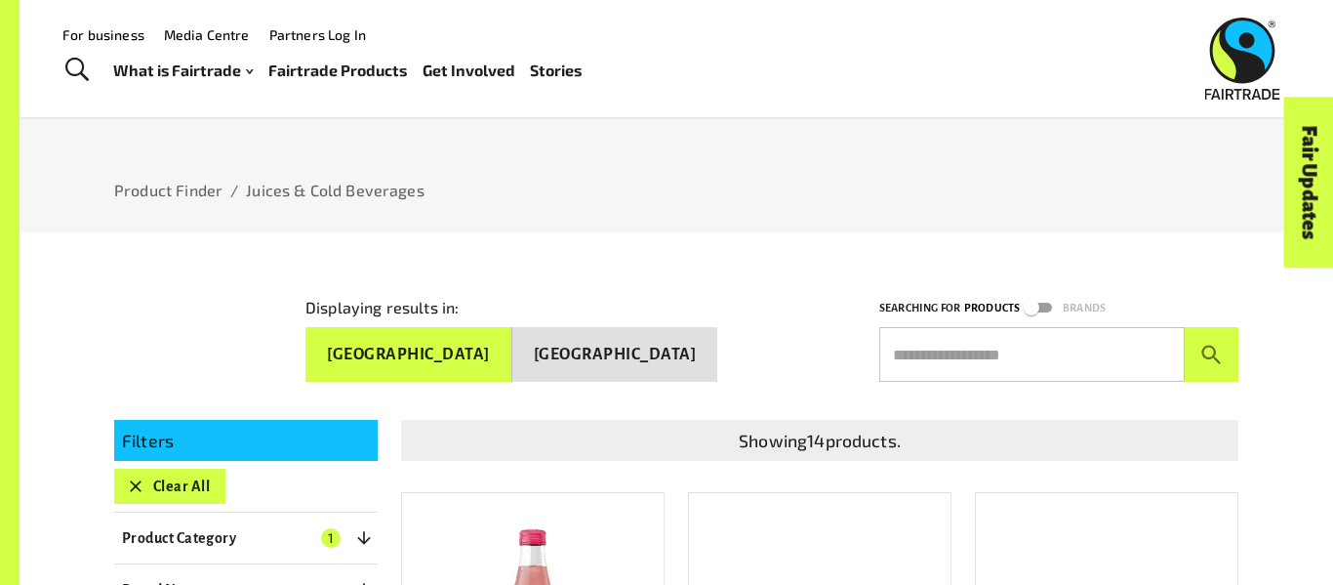
scroll to position [85, 0]
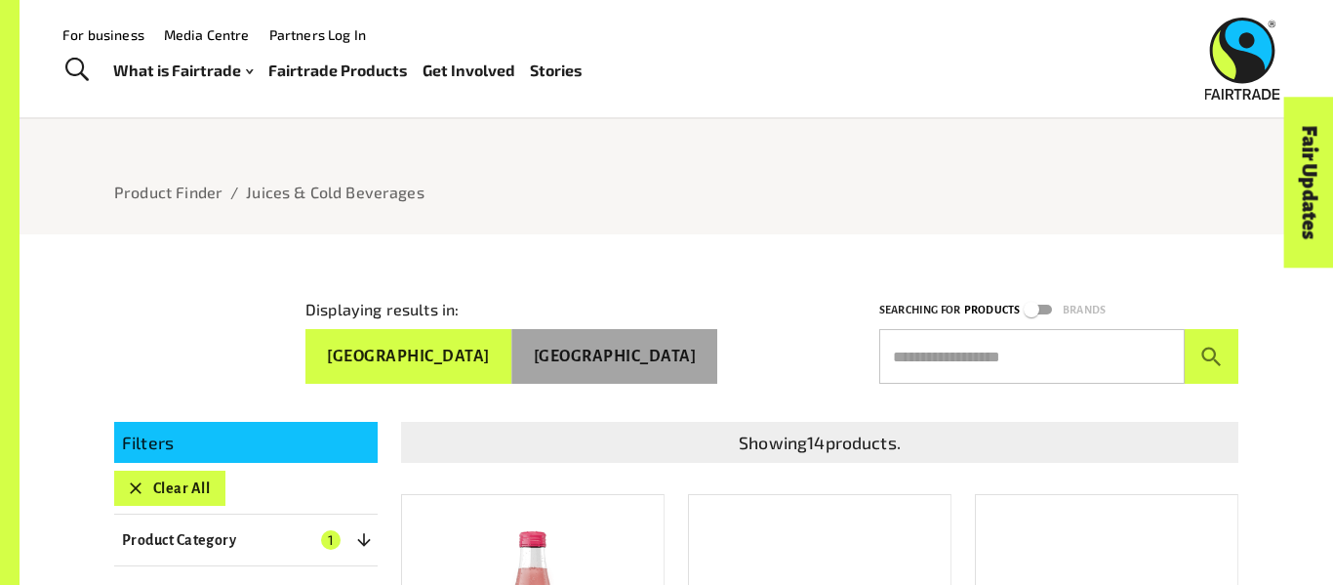
click at [680, 372] on button "[GEOGRAPHIC_DATA]" at bounding box center [615, 356] width 206 height 55
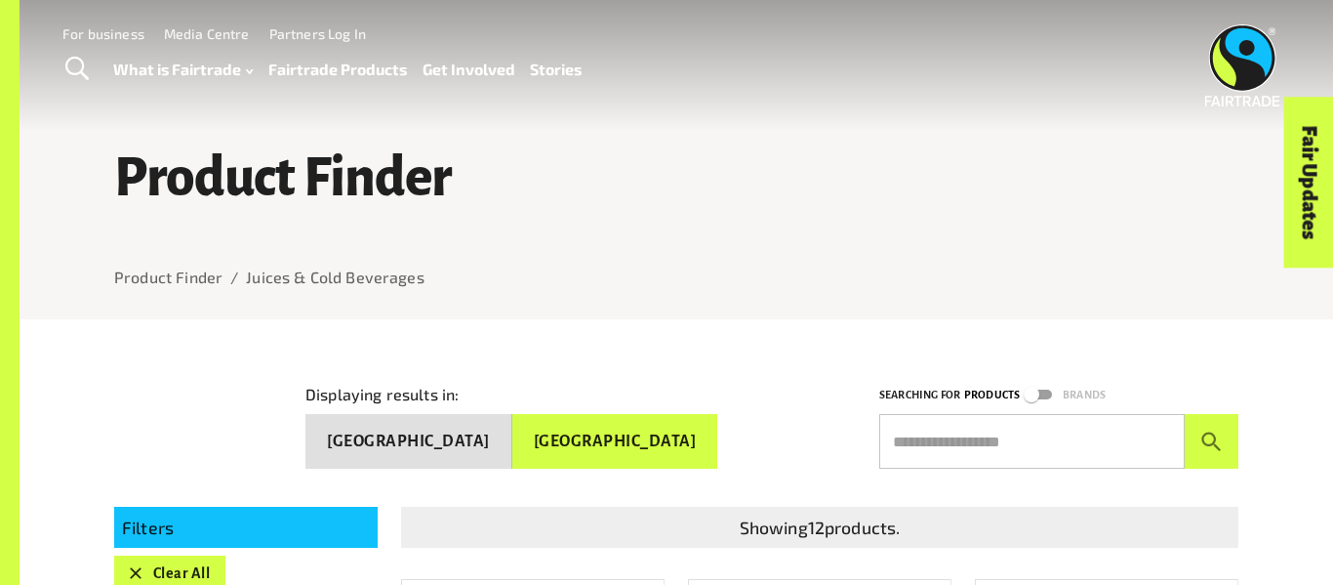
scroll to position [2, 0]
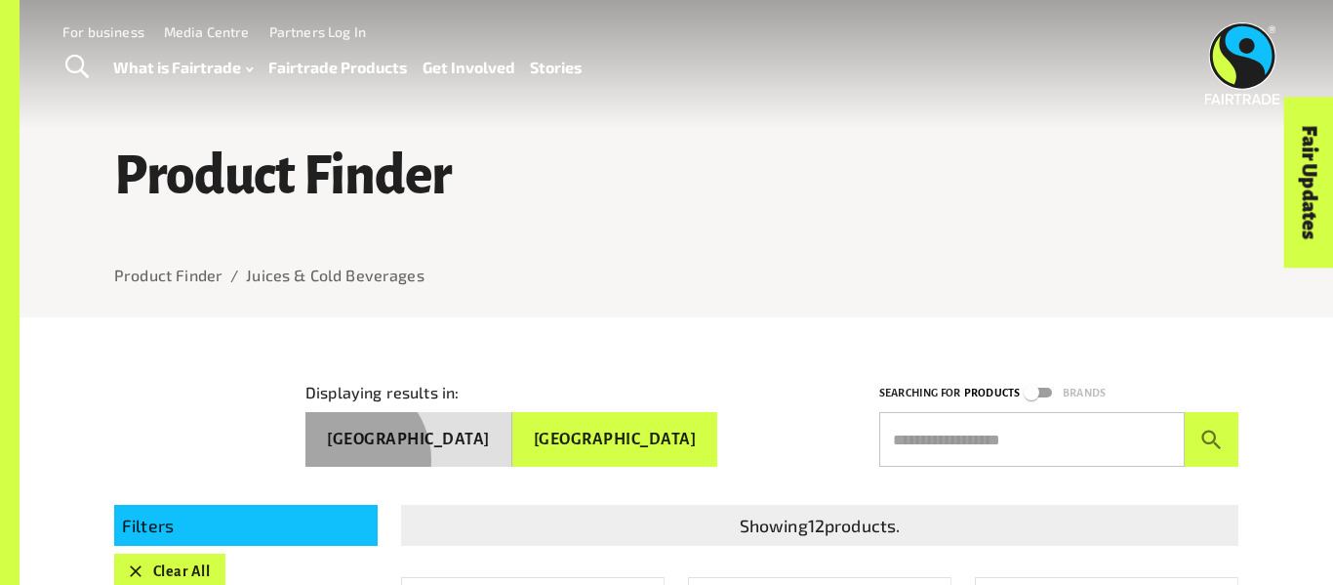
click at [503, 451] on button "[GEOGRAPHIC_DATA]" at bounding box center [408, 439] width 207 height 55
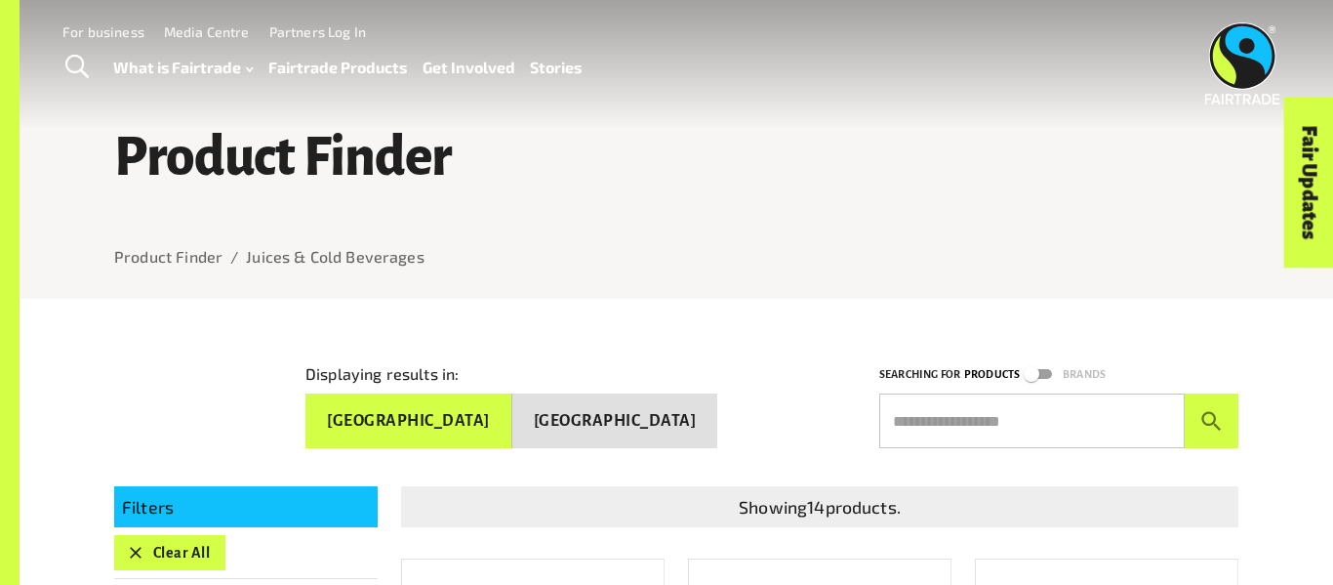
scroll to position [23, 0]
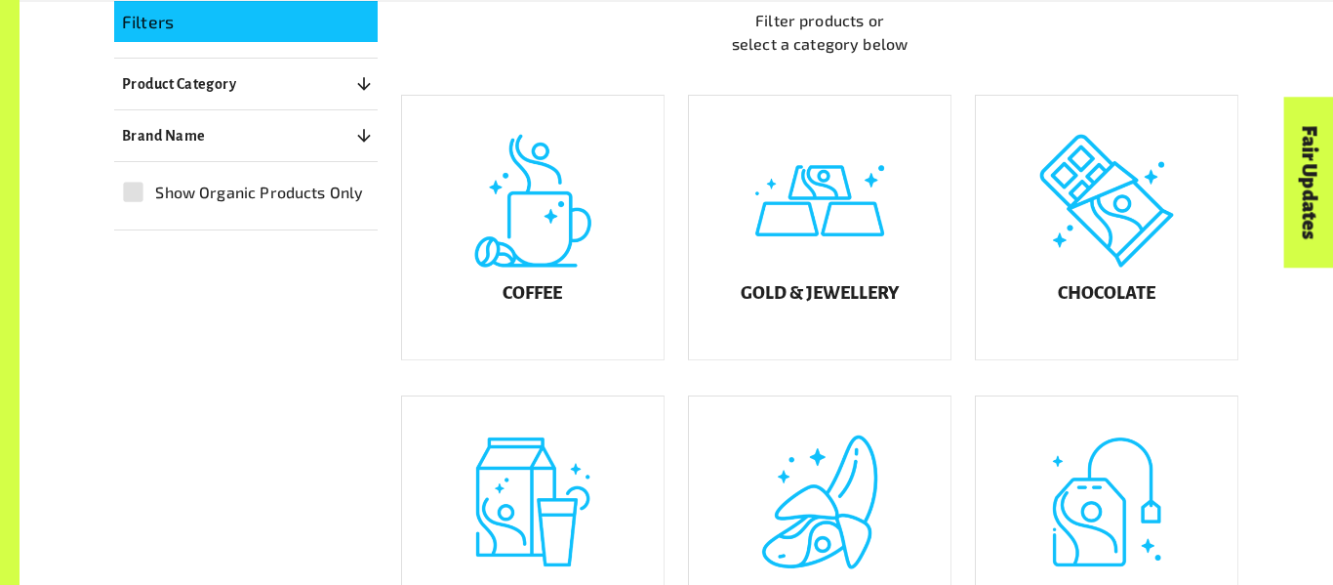
scroll to position [695, 0]
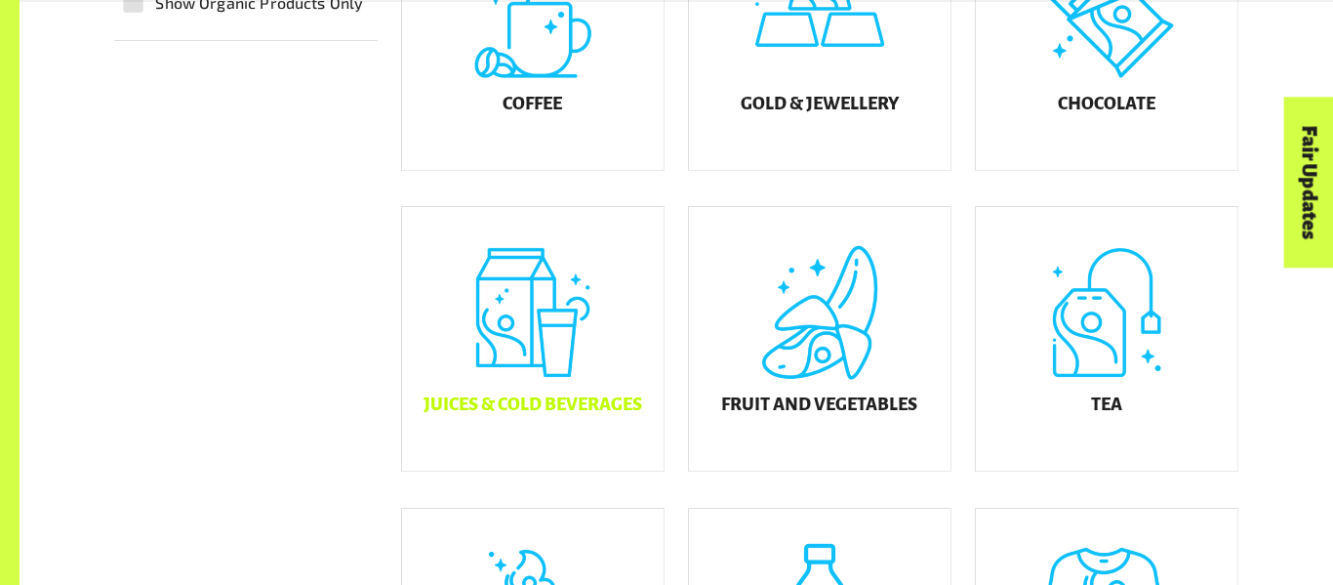
click at [498, 305] on div "Juices & Cold Beverages" at bounding box center [533, 338] width 262 height 263
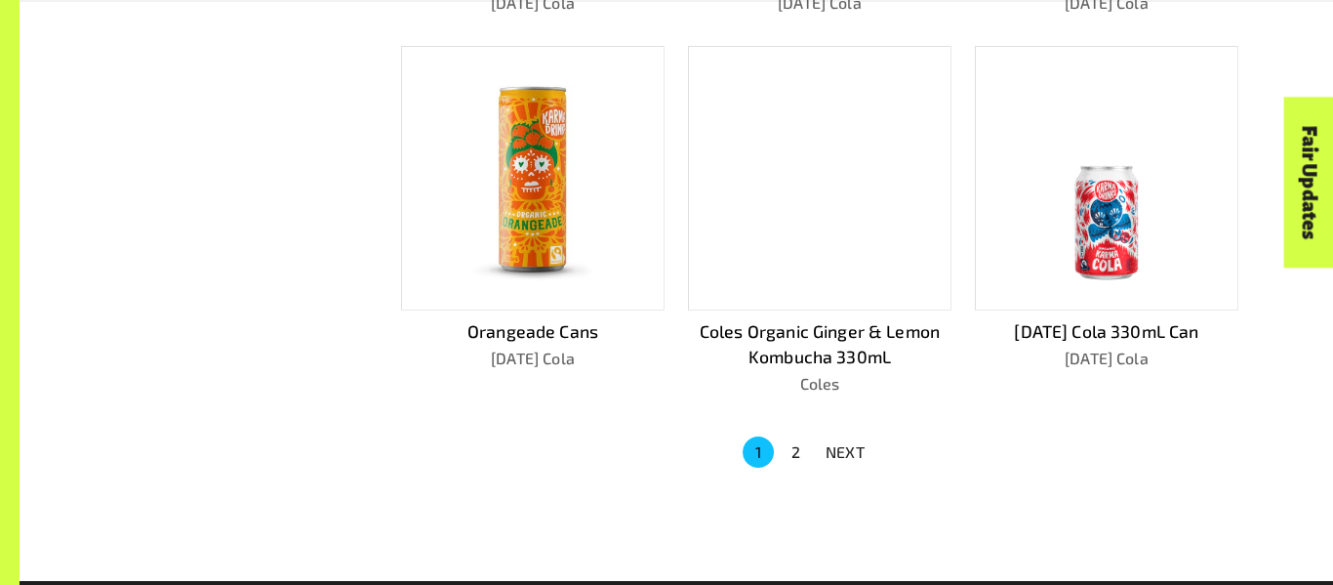
scroll to position [1266, 0]
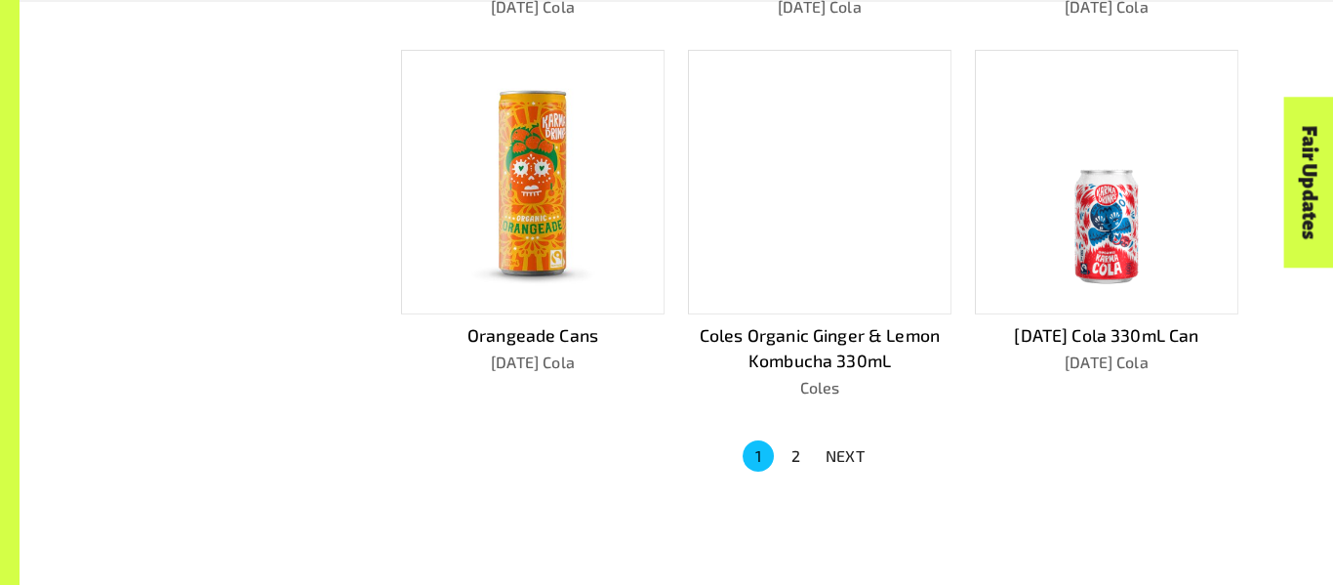
click at [786, 453] on button "2" at bounding box center [795, 455] width 31 height 31
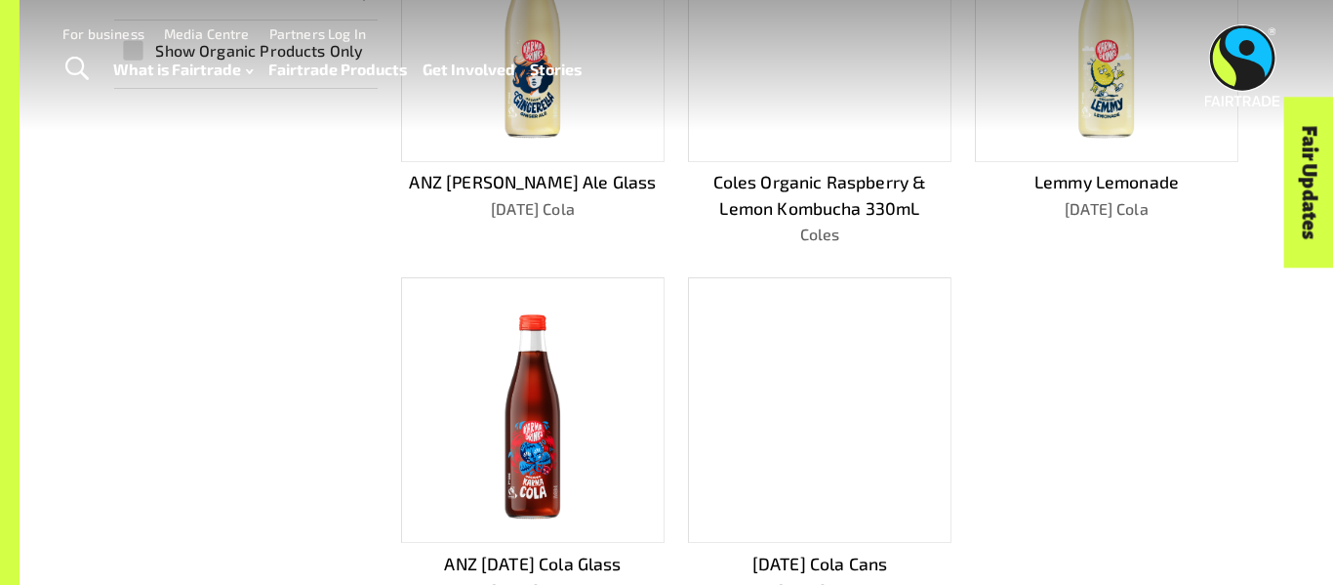
scroll to position [0, 0]
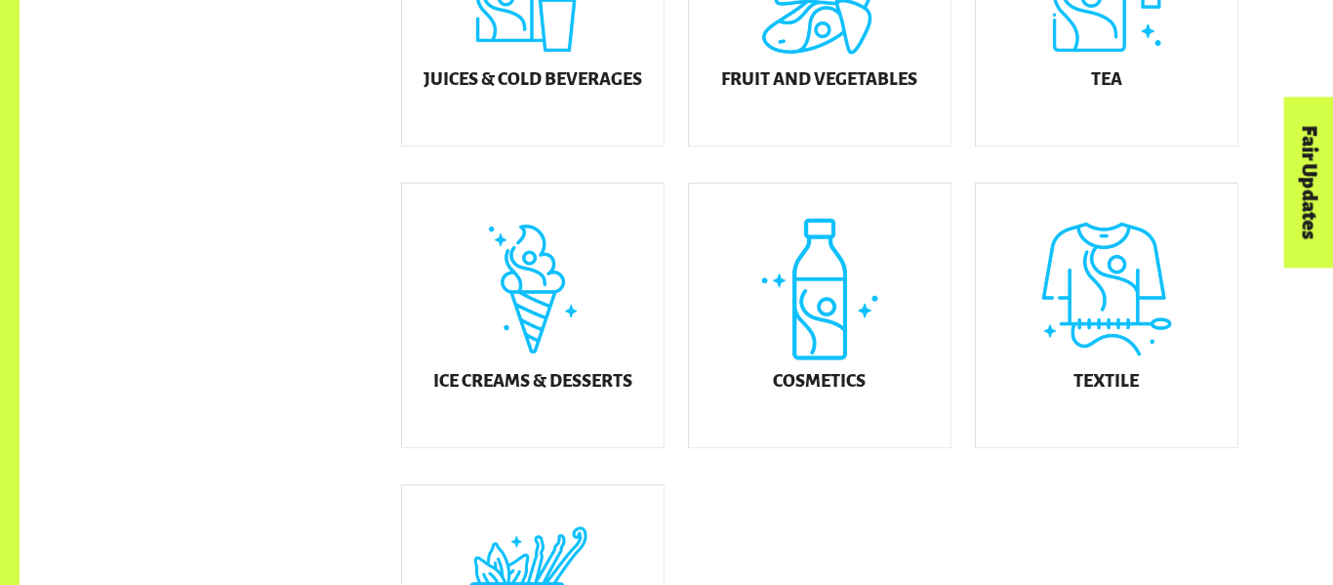
scroll to position [1027, 0]
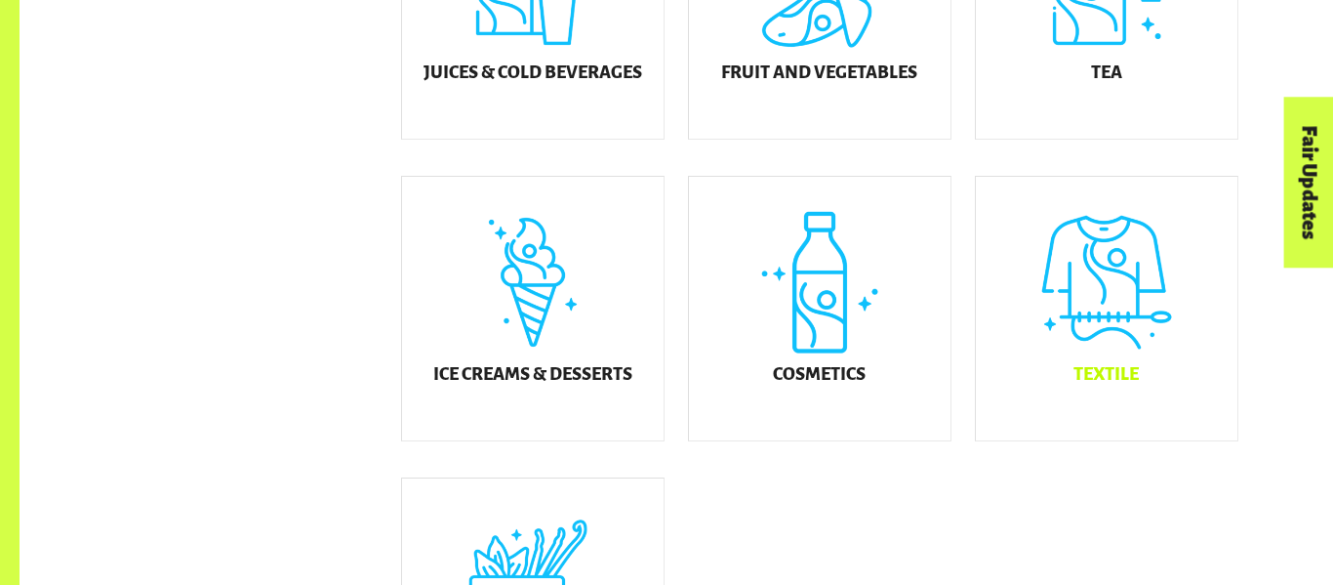
click at [1096, 265] on div "Textile" at bounding box center [1107, 308] width 262 height 263
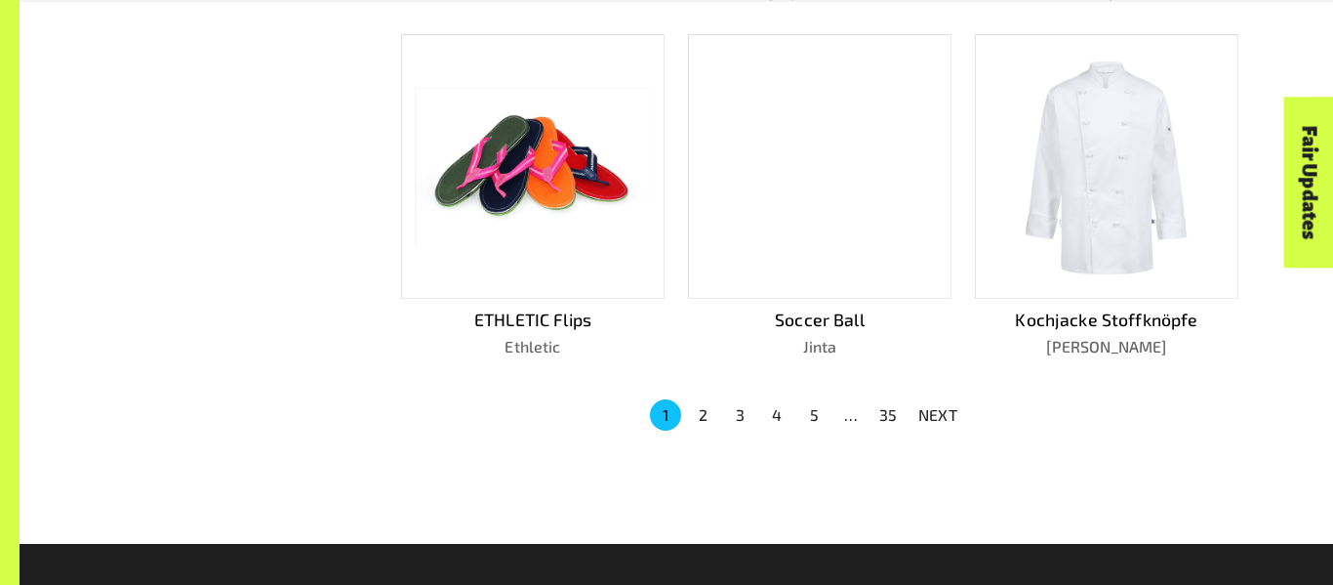
scroll to position [1278, 0]
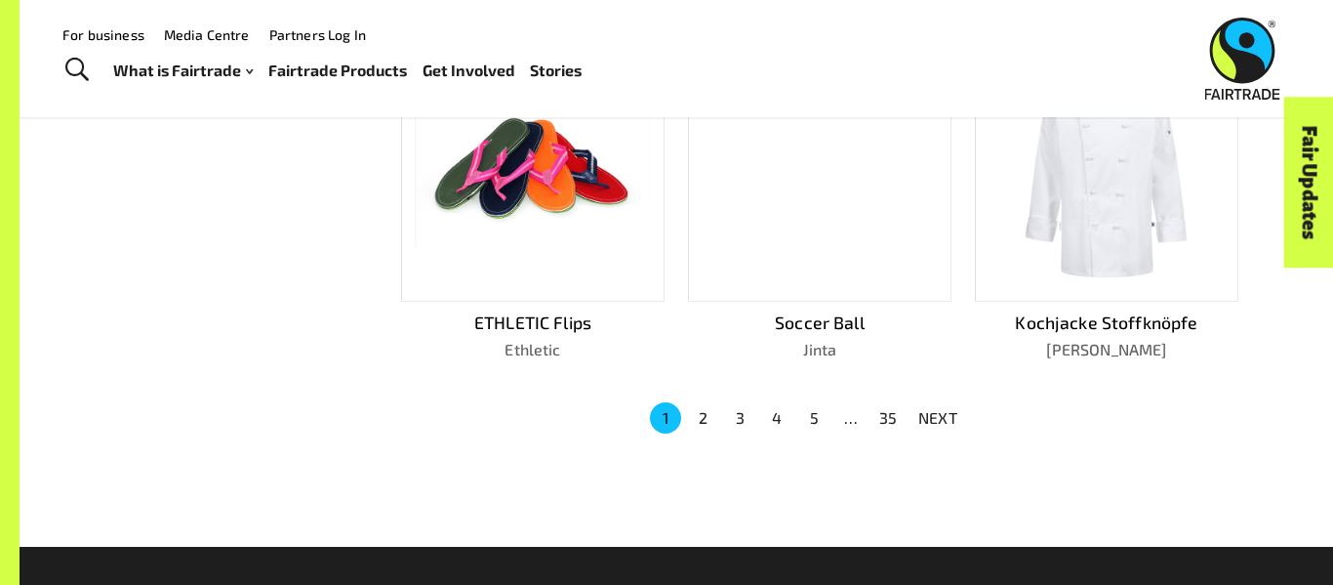
click at [689, 402] on li "2" at bounding box center [702, 417] width 37 height 31
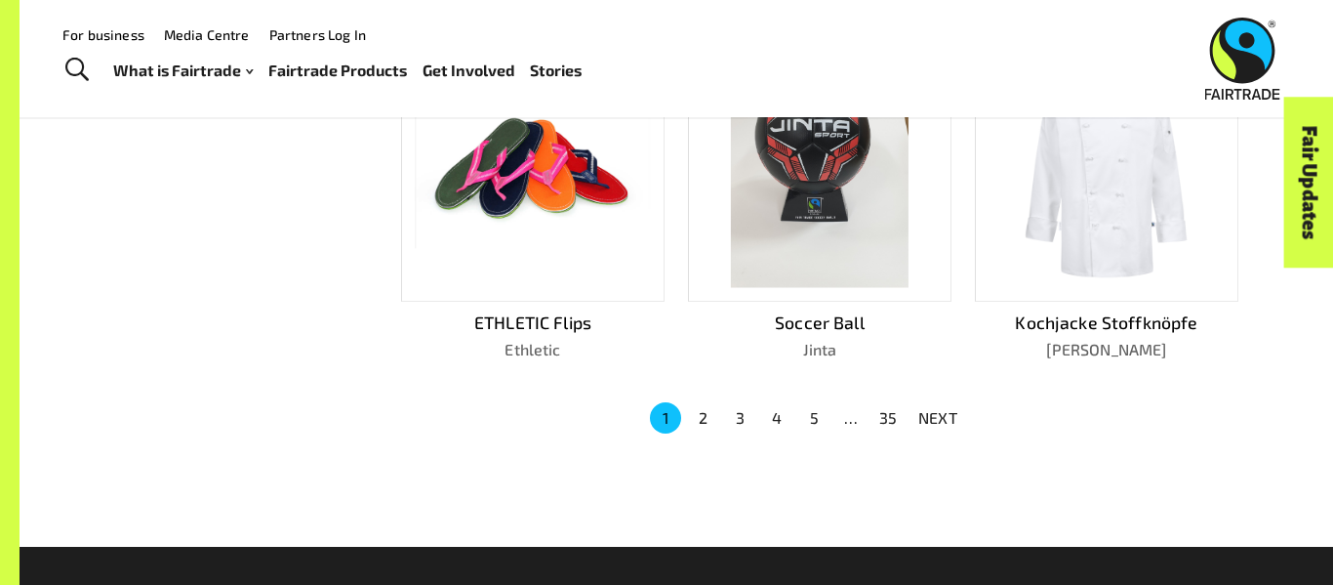
click at [701, 402] on button "2" at bounding box center [702, 417] width 31 height 31
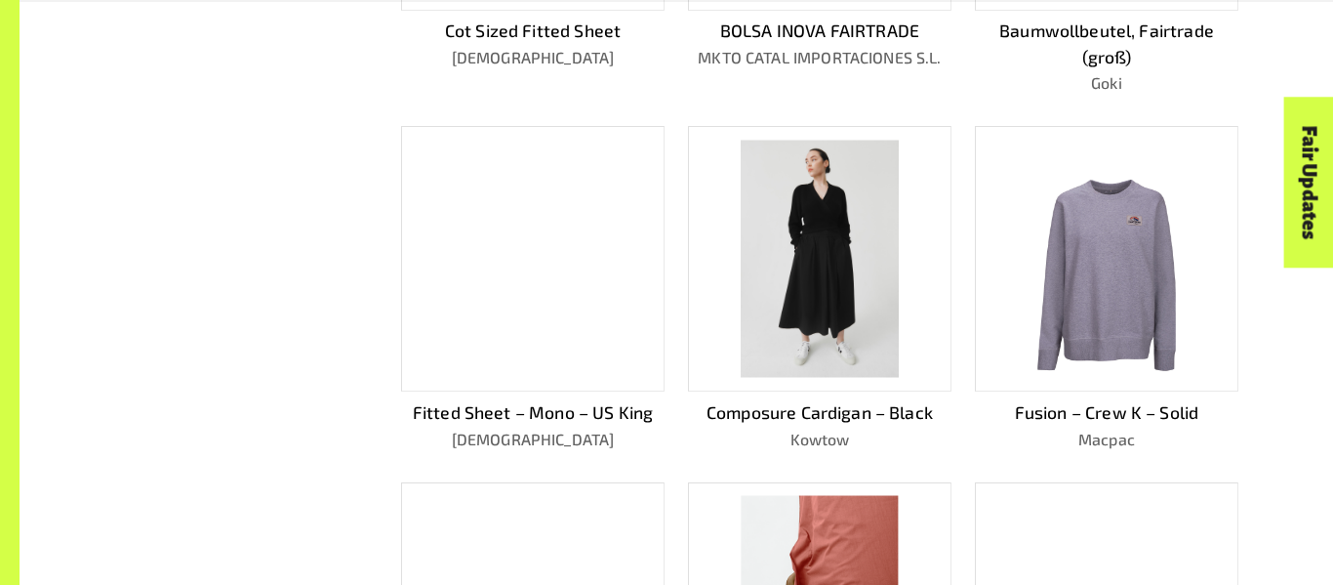
scroll to position [1305, 0]
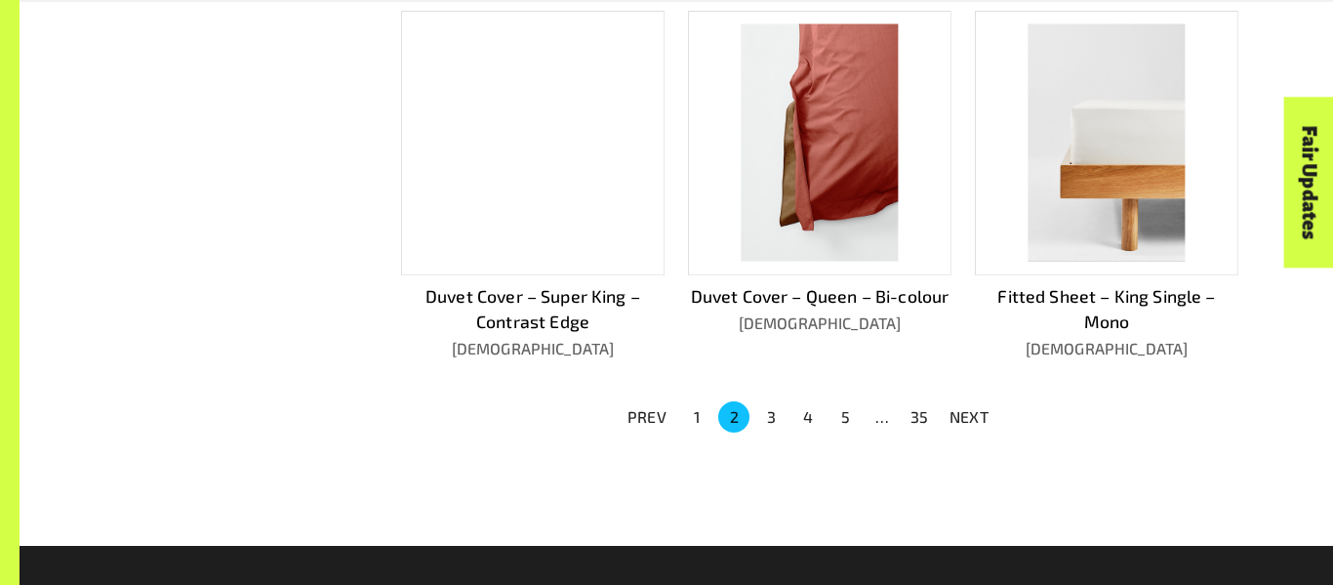
click at [768, 404] on button "3" at bounding box center [770, 416] width 31 height 31
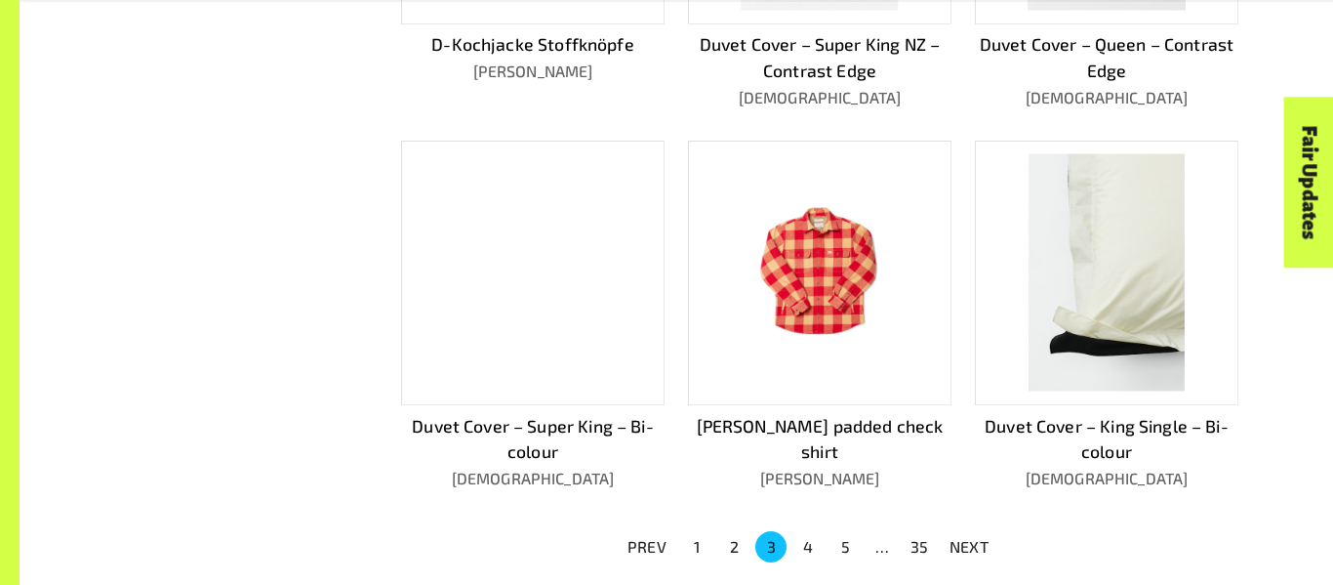
scroll to position [1179, 0]
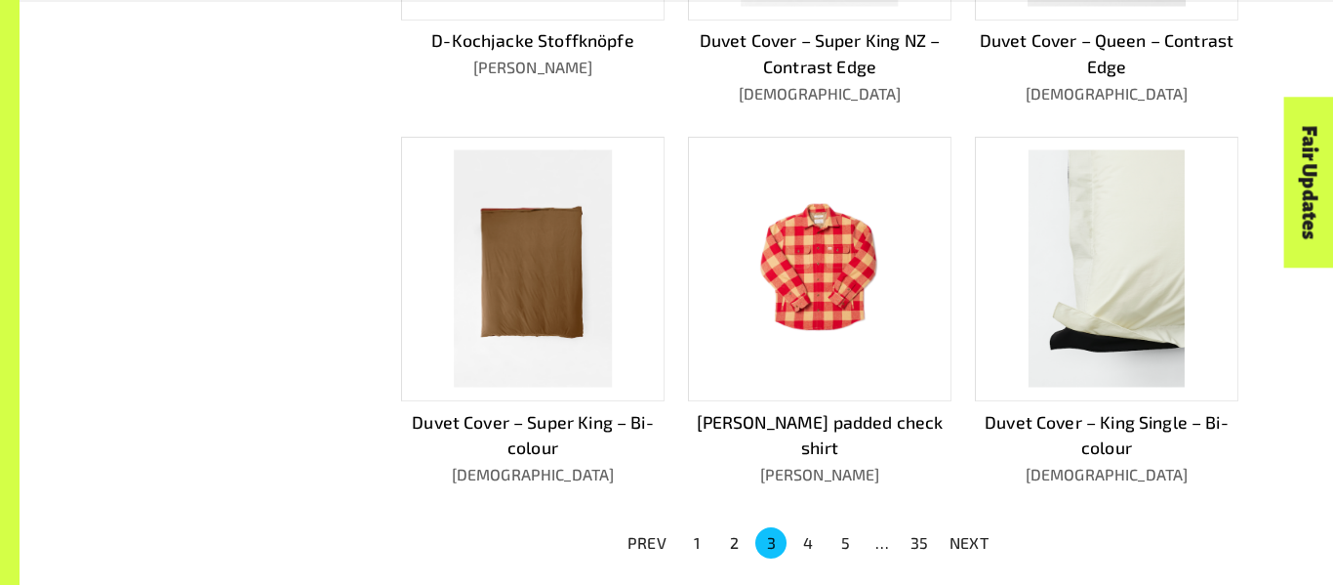
click at [762, 335] on img at bounding box center [820, 268] width 178 height 237
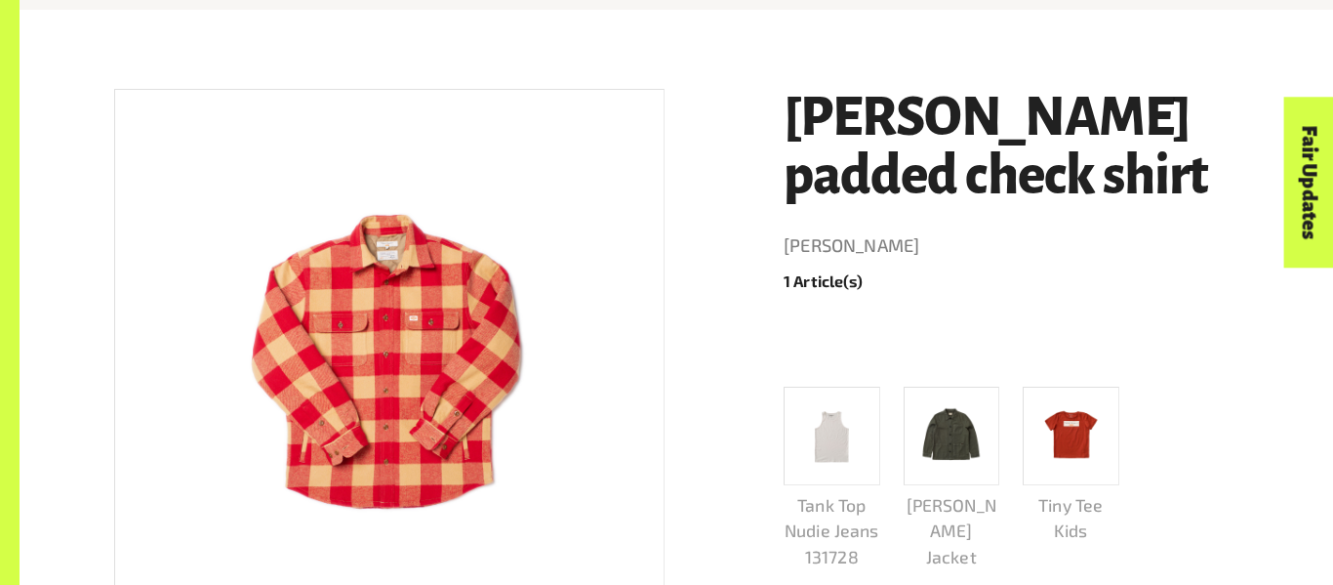
scroll to position [312, 0]
